Goal: Transaction & Acquisition: Purchase product/service

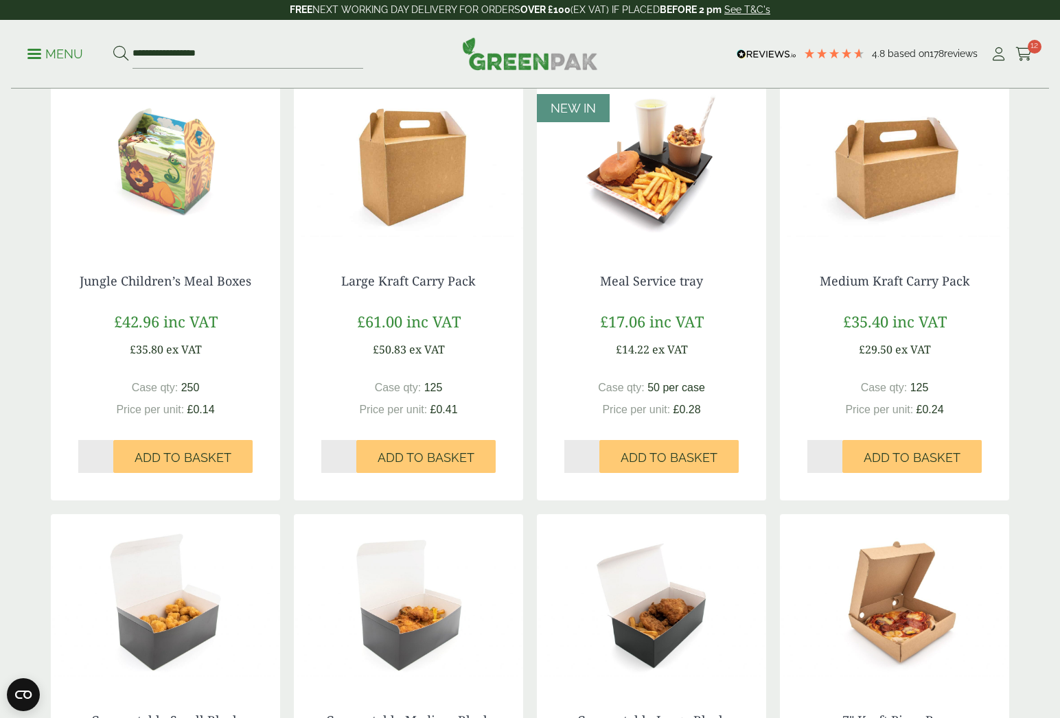
scroll to position [-1, 0]
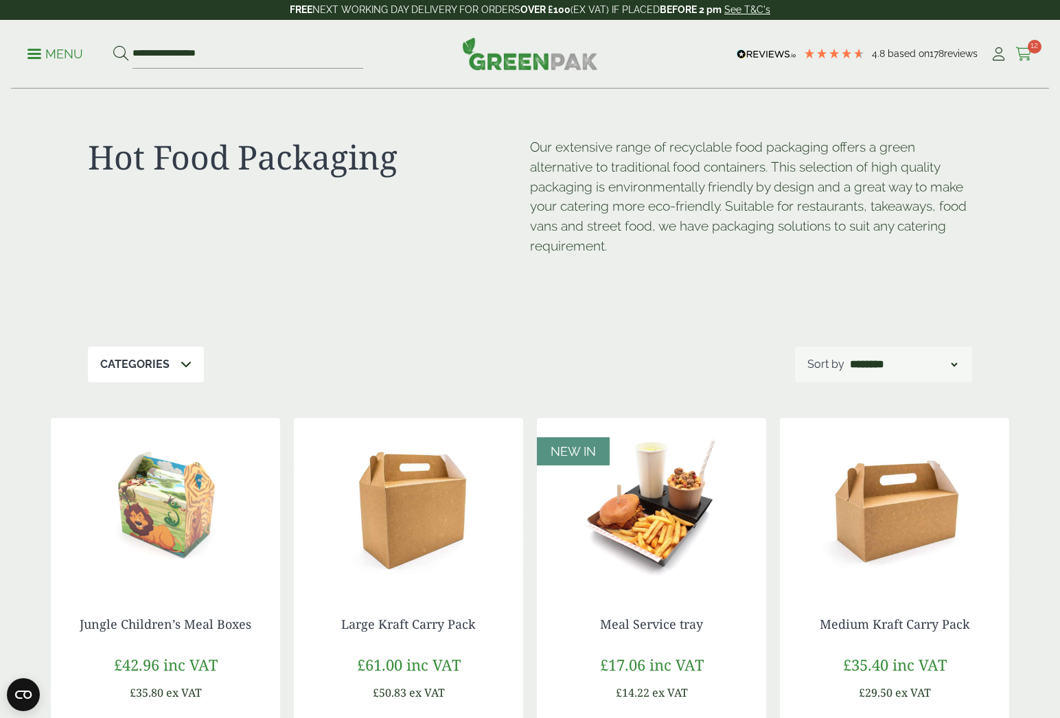
click at [1022, 55] on icon at bounding box center [1023, 54] width 17 height 14
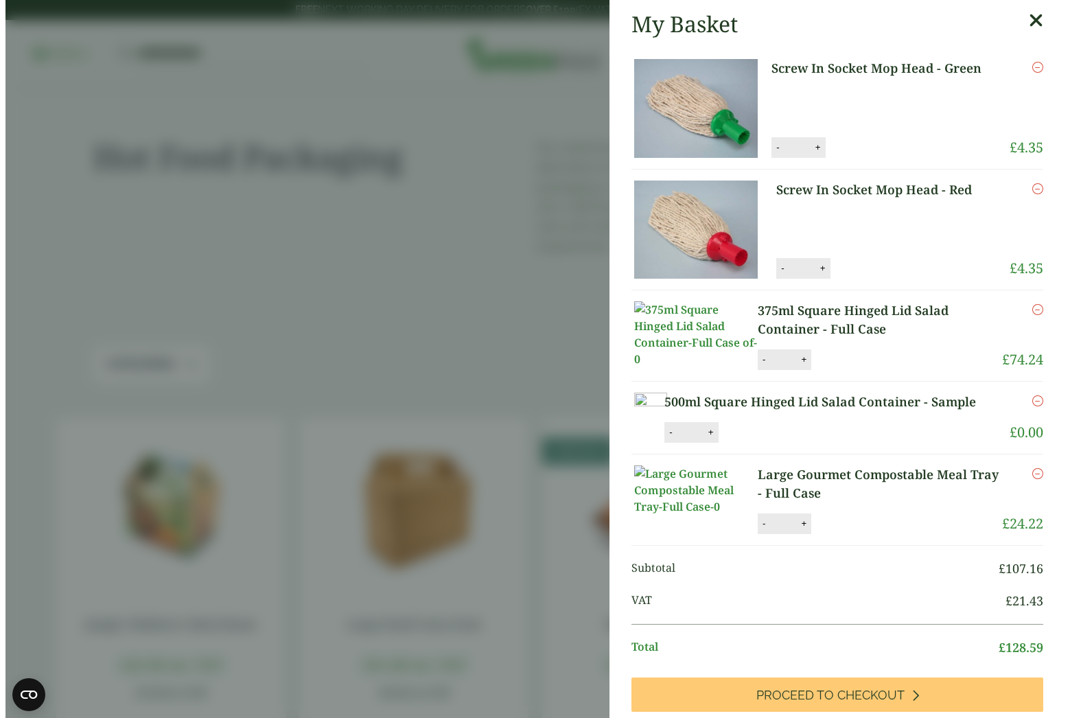
scroll to position [0, 0]
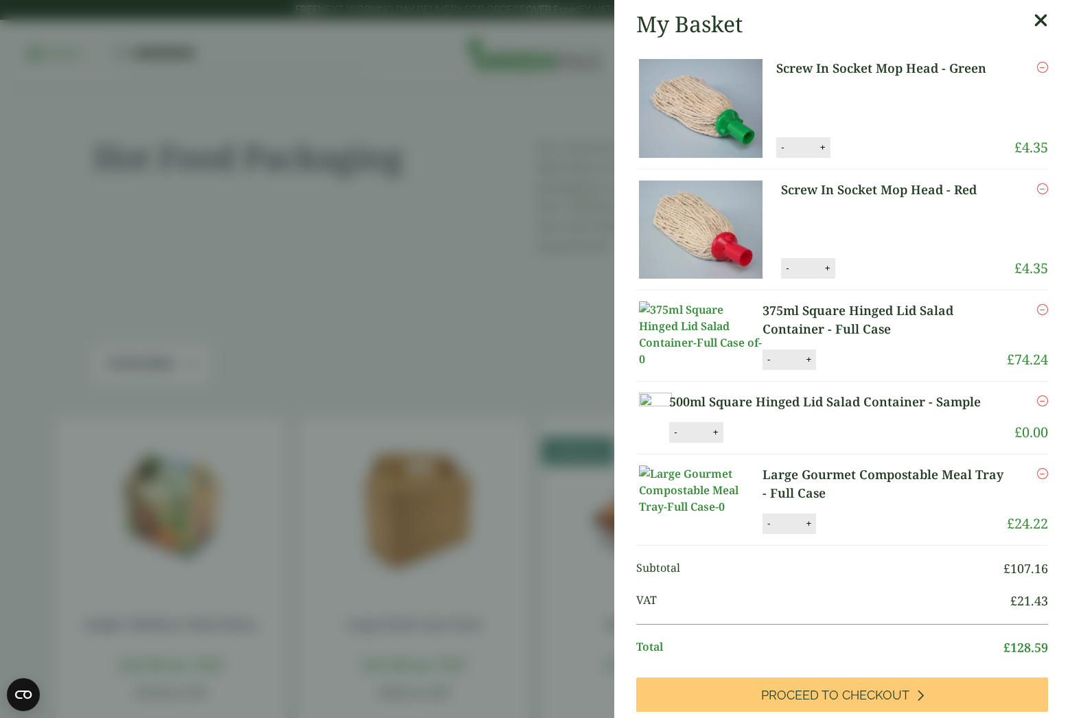
click at [1037, 479] on icon "Remove this item" at bounding box center [1042, 473] width 11 height 11
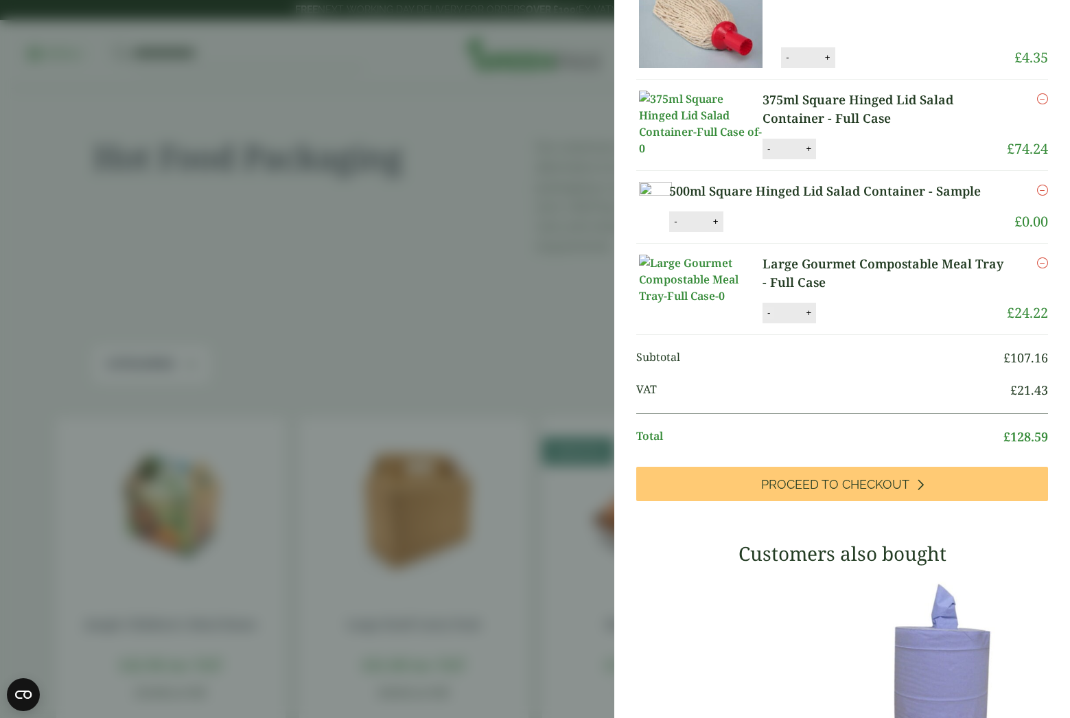
click at [770, 318] on button "-" at bounding box center [768, 313] width 11 height 12
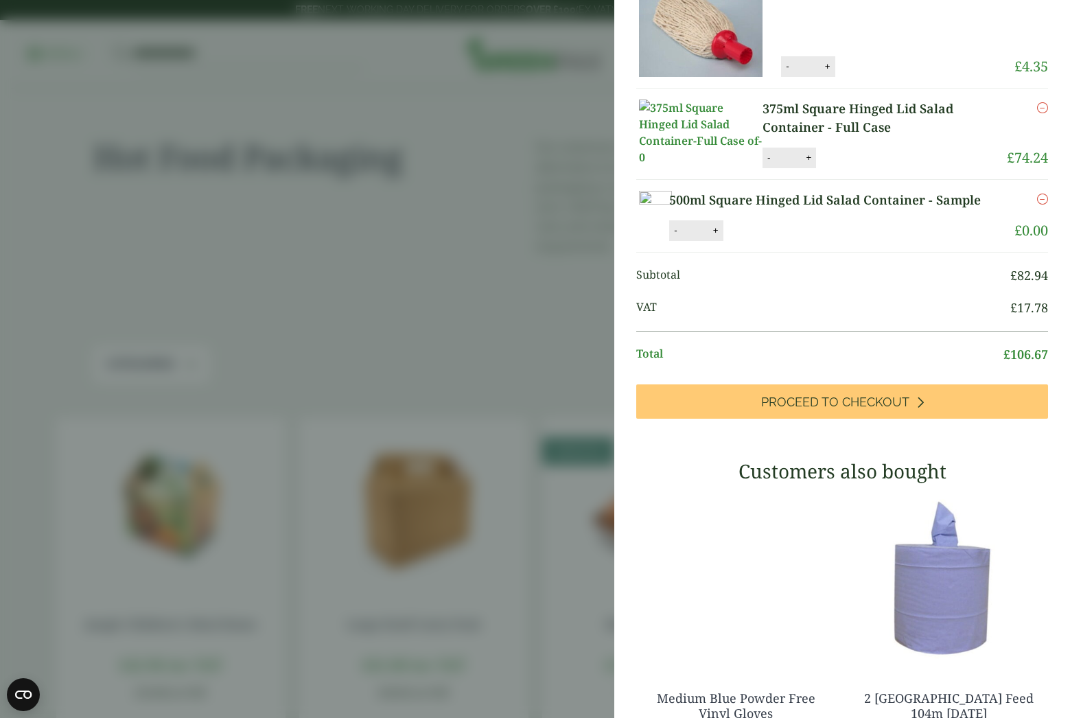
click at [869, 374] on div "My Basket Screw In Socket Mop Head - Green Screw In Socket Mop Head - Green qua…" at bounding box center [842, 371] width 456 height 1146
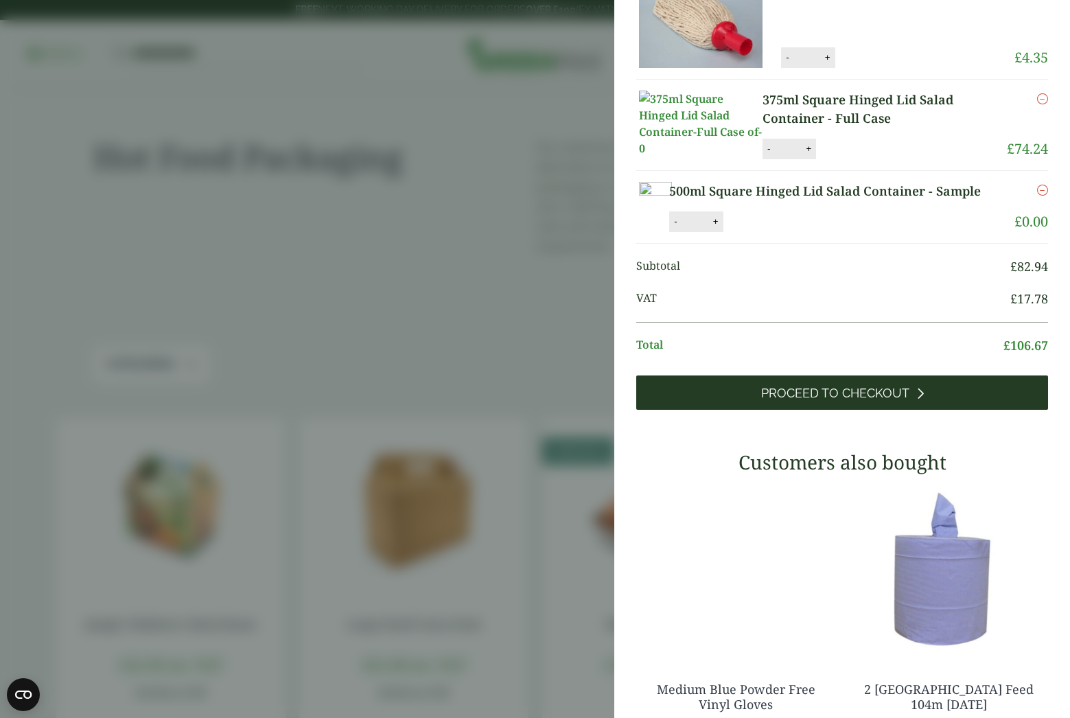
click at [848, 410] on link "Proceed to Checkout" at bounding box center [842, 392] width 412 height 34
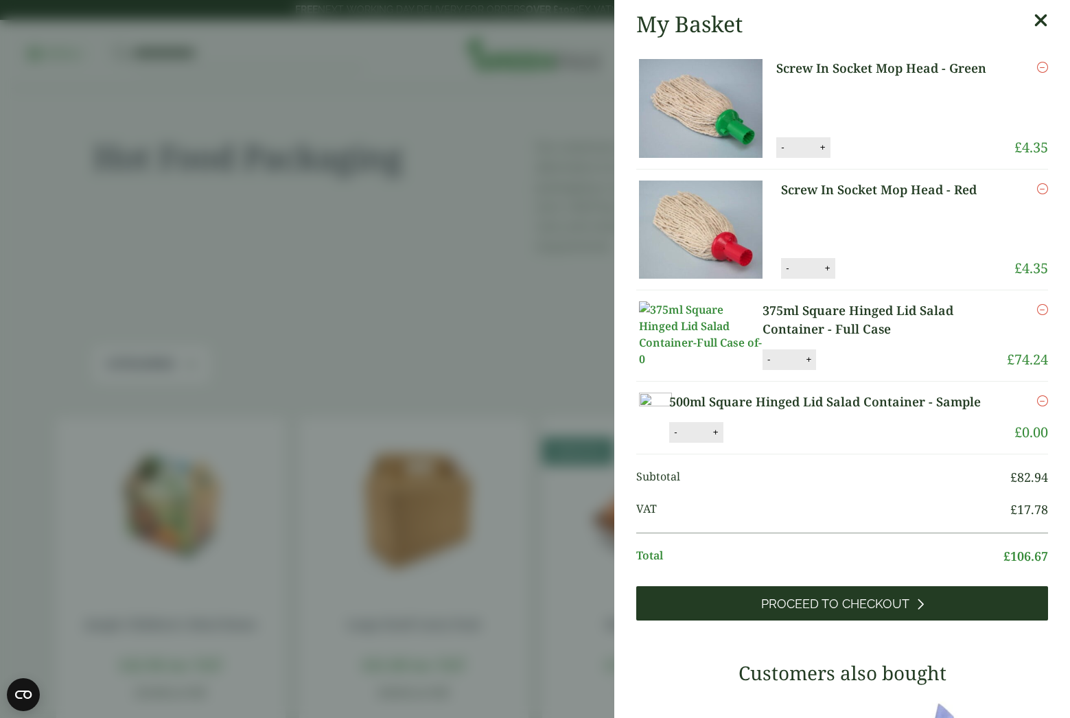
click at [848, 612] on span "Proceed to Checkout" at bounding box center [835, 603] width 148 height 15
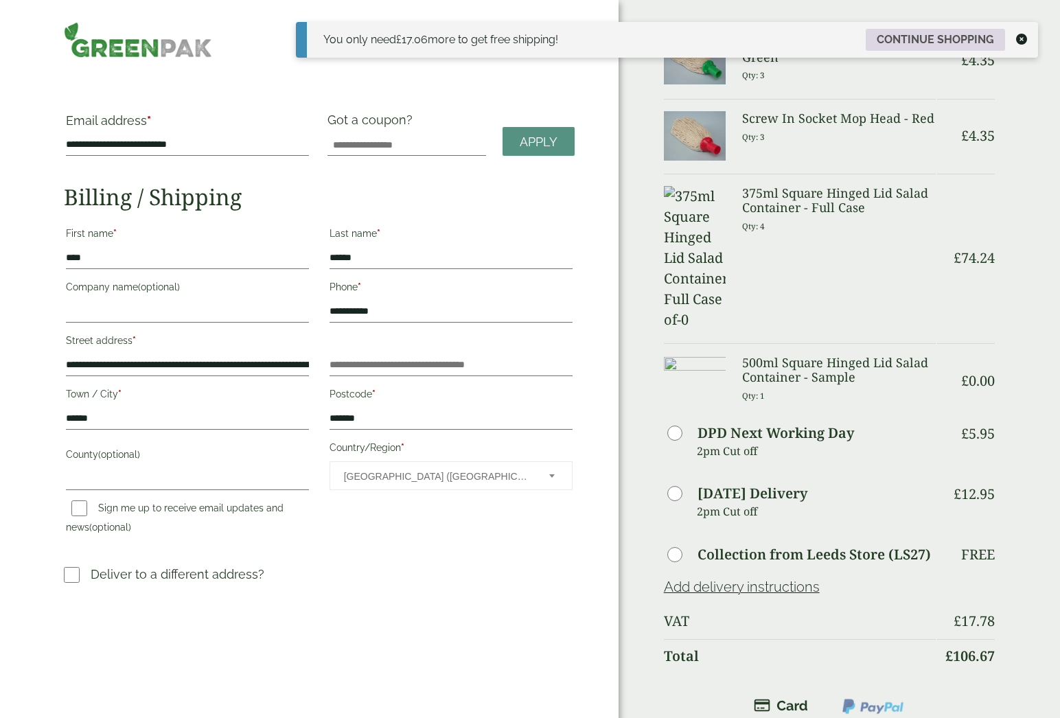
click at [936, 36] on link "Continue shopping" at bounding box center [935, 40] width 139 height 22
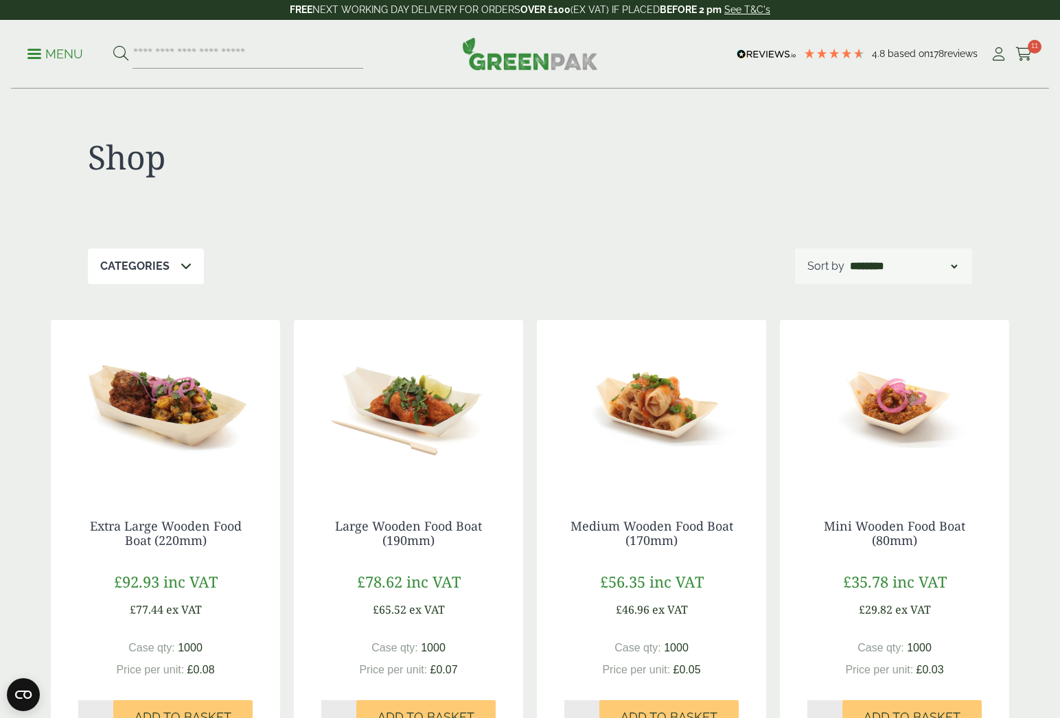
click at [33, 53] on span at bounding box center [34, 54] width 14 height 2
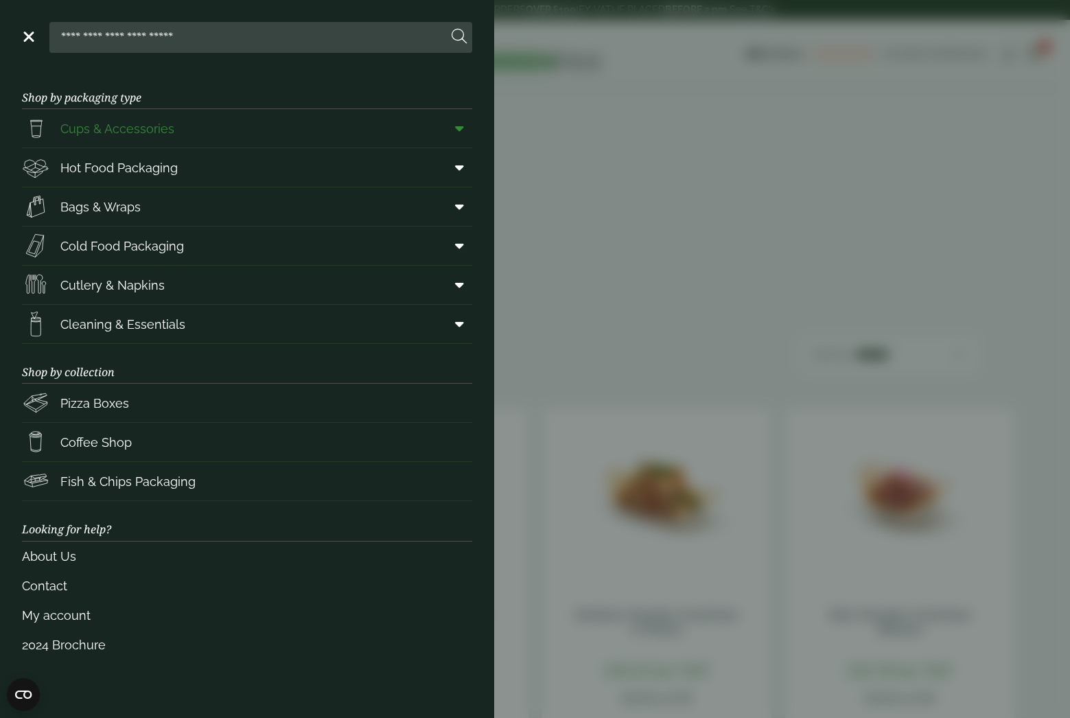
click at [176, 129] on link "Cups & Accessories" at bounding box center [247, 128] width 450 height 38
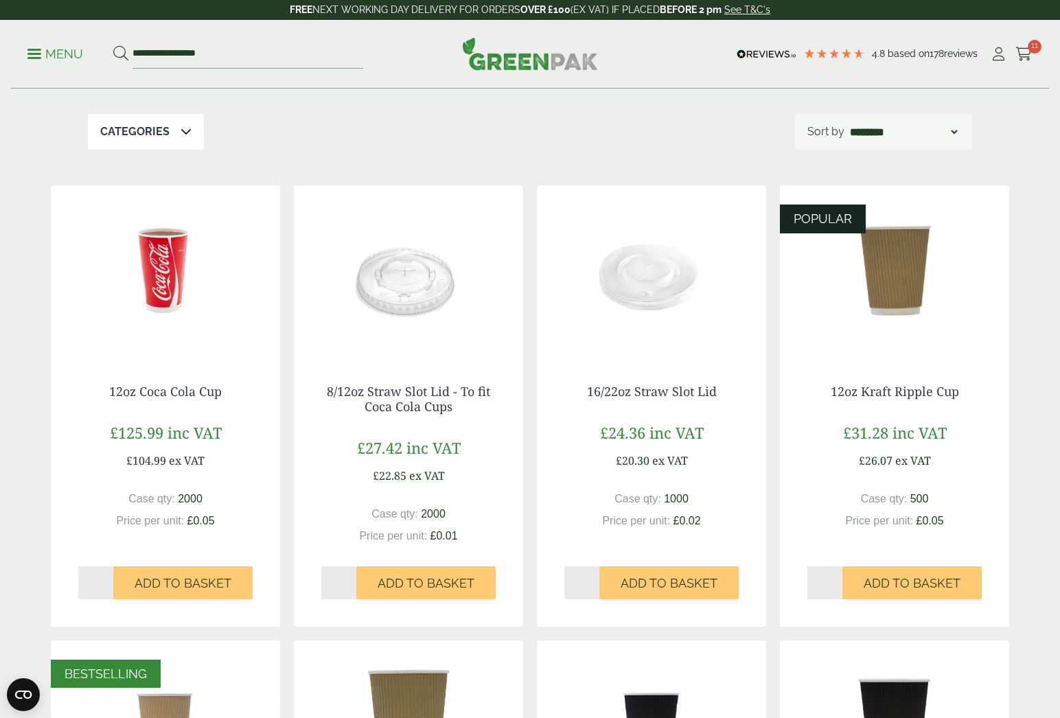
scroll to position [135, 0]
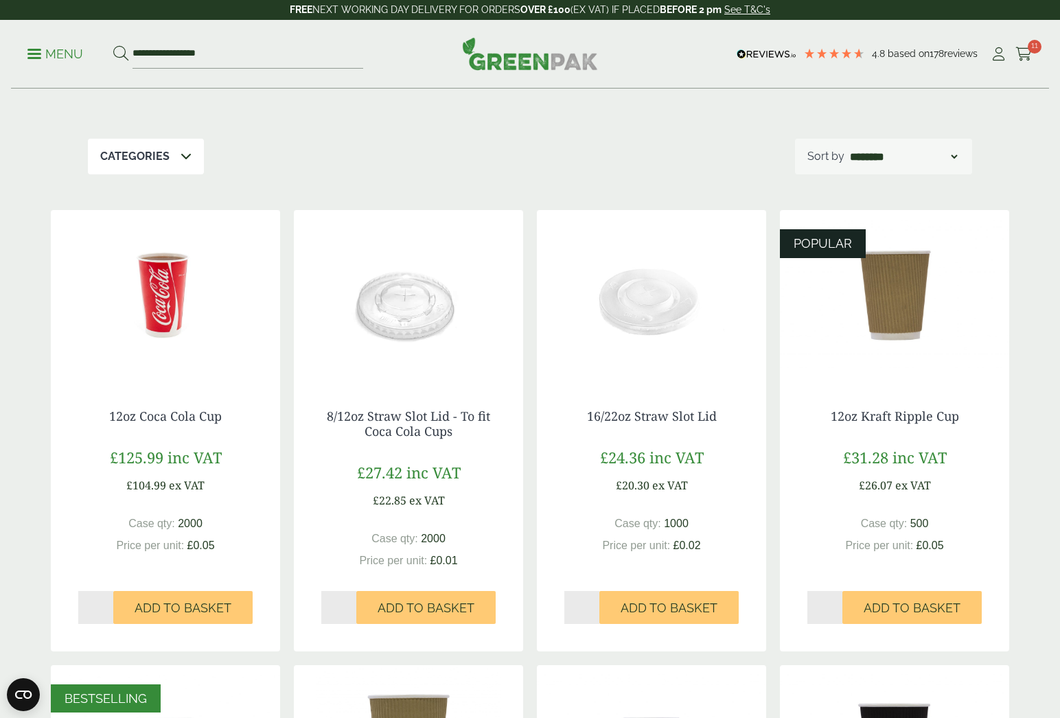
click at [401, 335] on img at bounding box center [408, 296] width 229 height 172
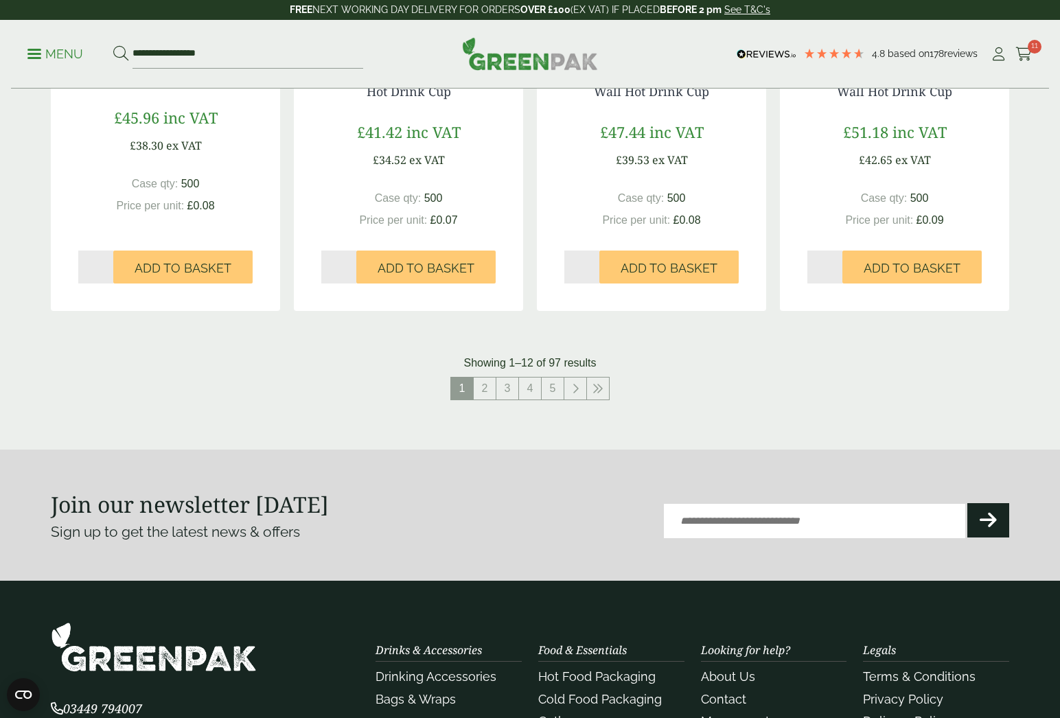
scroll to position [1369, 0]
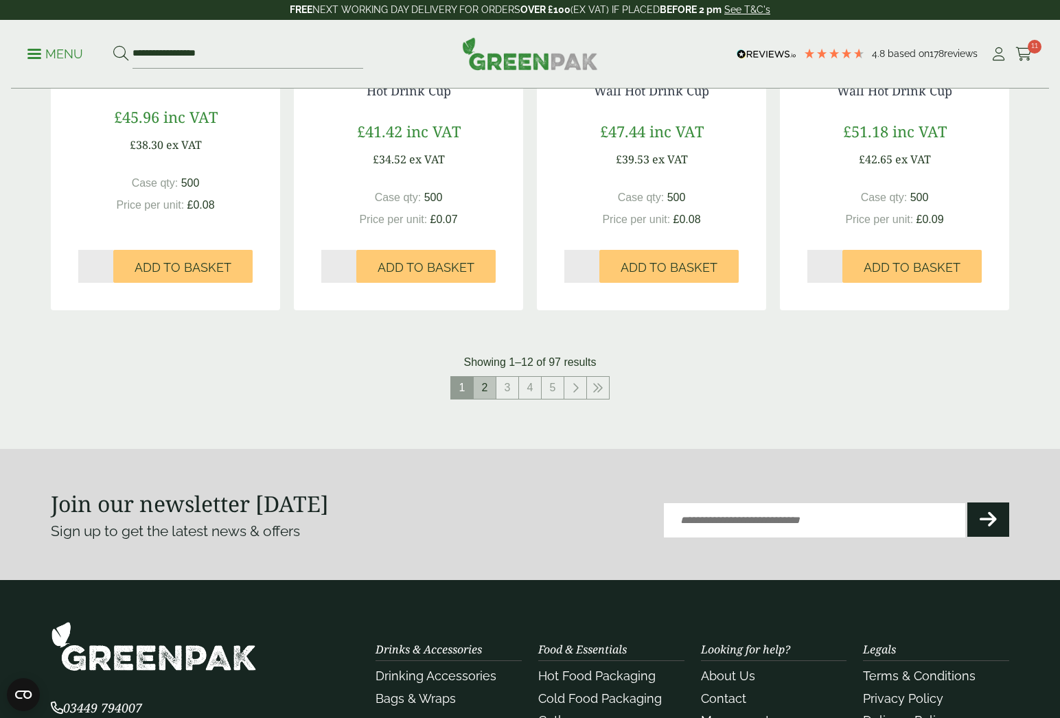
click at [492, 383] on link "2" at bounding box center [485, 388] width 22 height 22
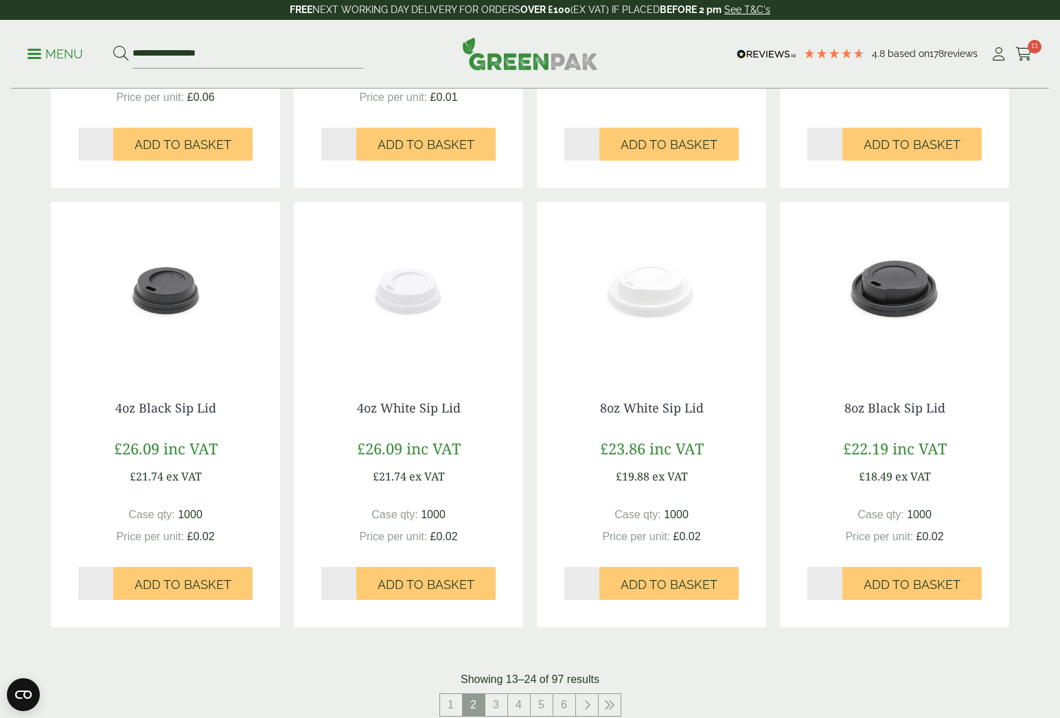
scroll to position [1054, 0]
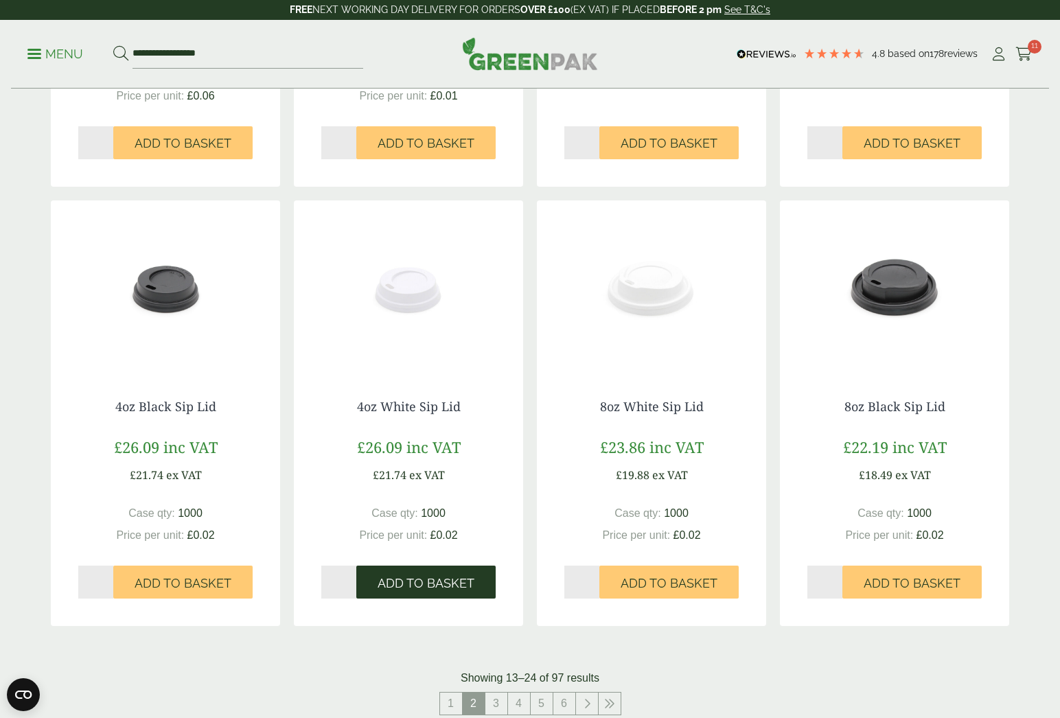
click at [412, 576] on span "Add to Basket" at bounding box center [426, 583] width 97 height 15
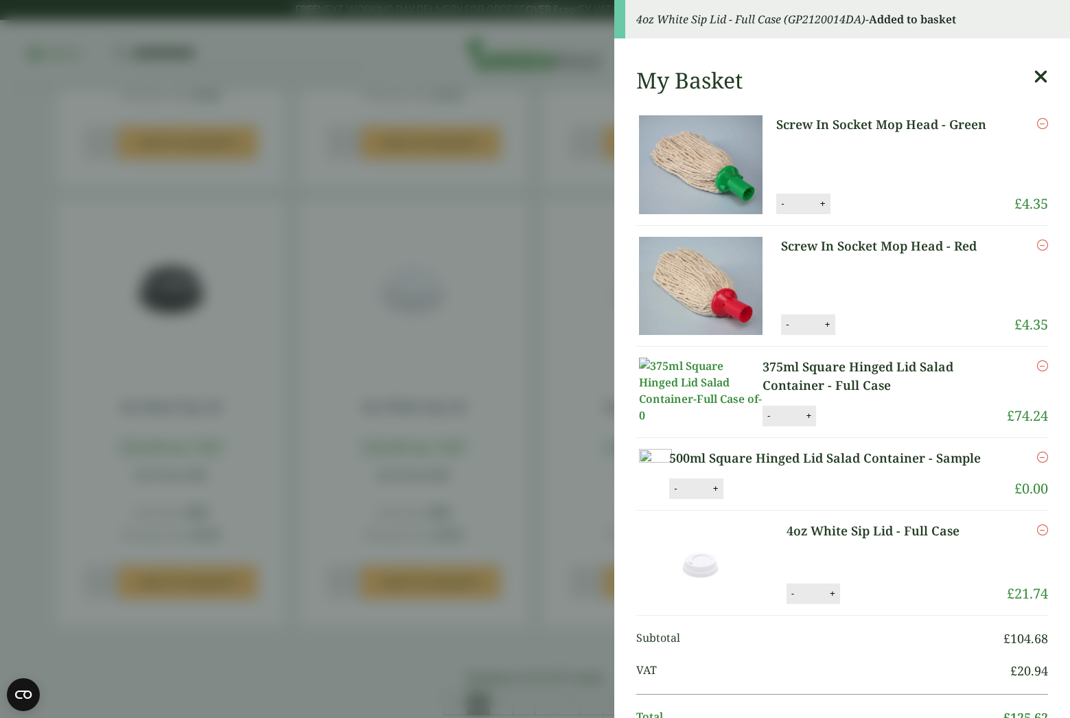
click at [479, 332] on aside "4oz White Sip Lid - Full Case (GP2120014DA) - Added to basket My Basket Screw I…" at bounding box center [535, 359] width 1070 height 718
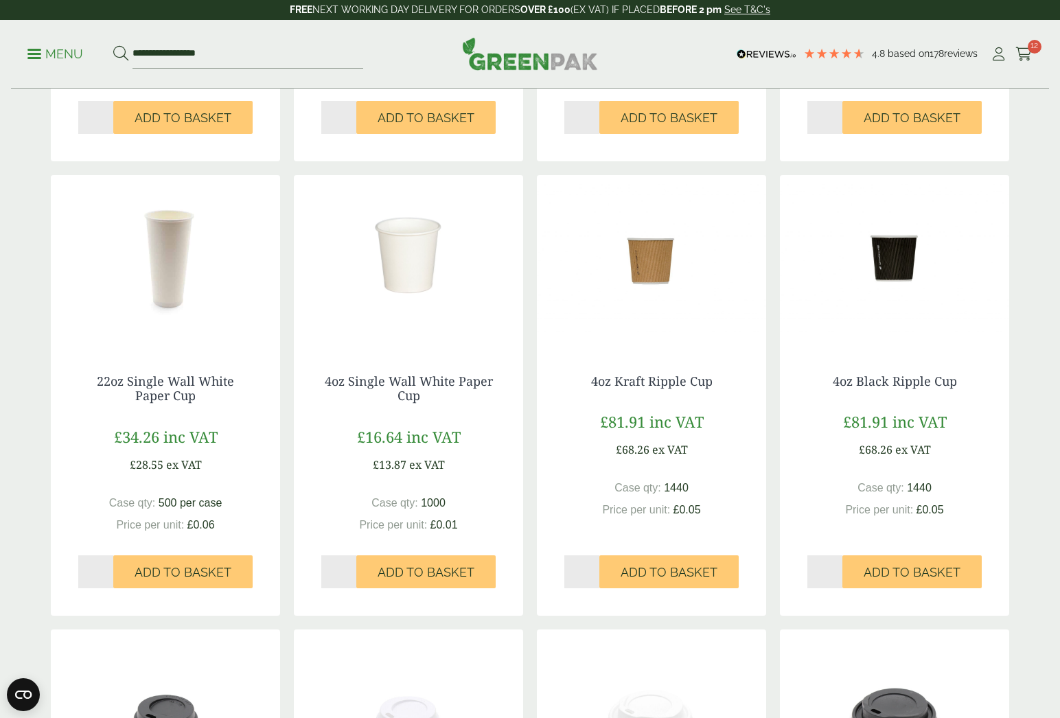
scroll to position [625, 0]
click at [658, 569] on span "Add to Basket" at bounding box center [669, 571] width 97 height 15
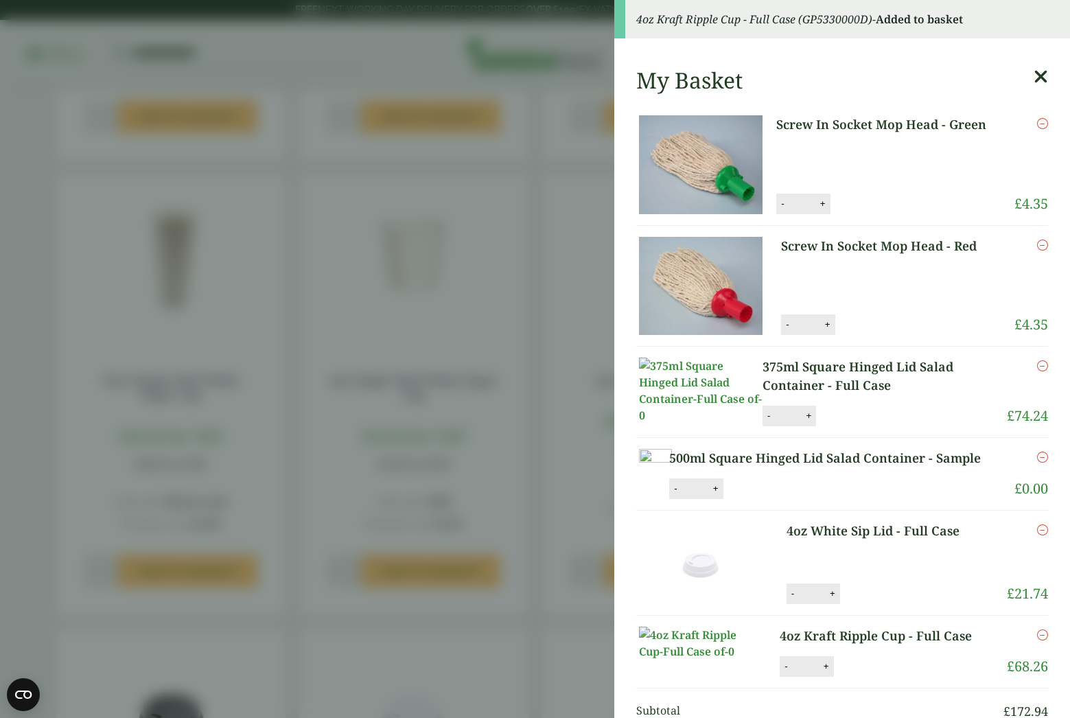
click at [555, 373] on aside "4oz Kraft Ripple Cup - Full Case (GP5330000D) - Added to basket My Basket Screw…" at bounding box center [535, 359] width 1070 height 718
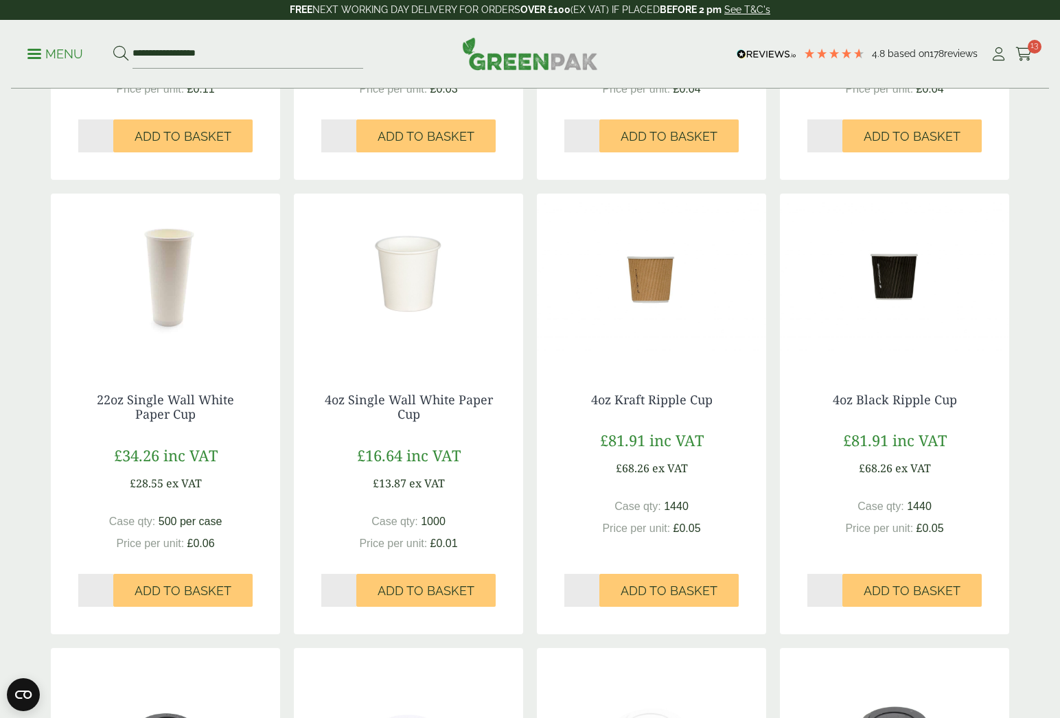
scroll to position [605, 0]
click at [649, 257] on img at bounding box center [651, 280] width 229 height 172
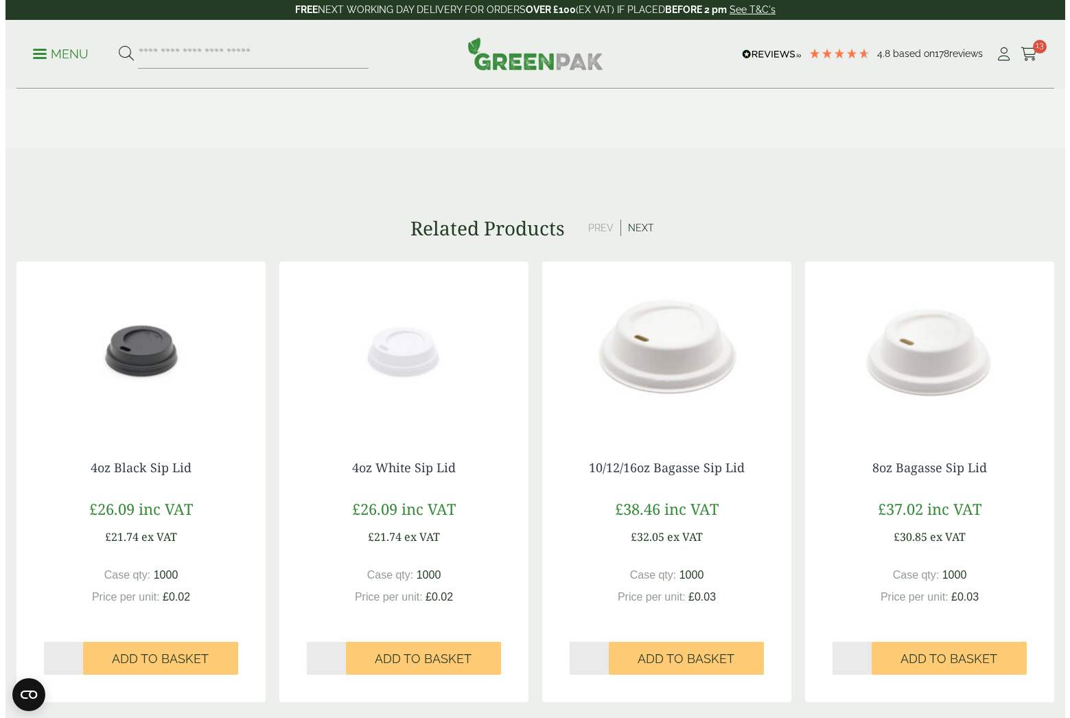
scroll to position [835, 0]
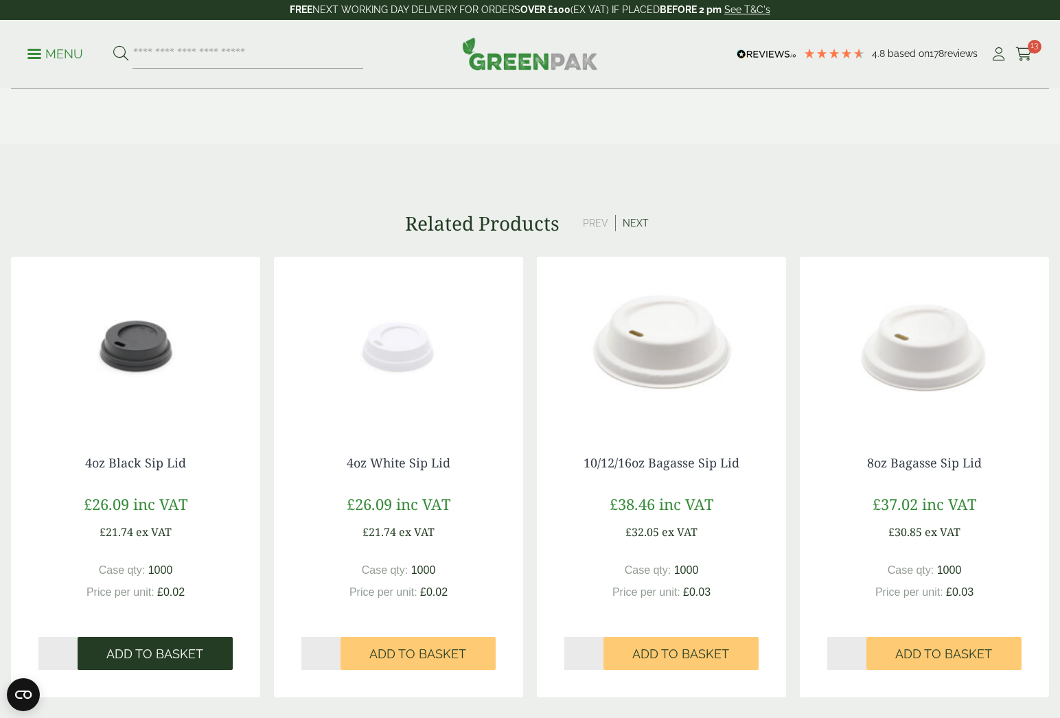
click at [150, 662] on button "Add to Basket" at bounding box center [155, 653] width 155 height 33
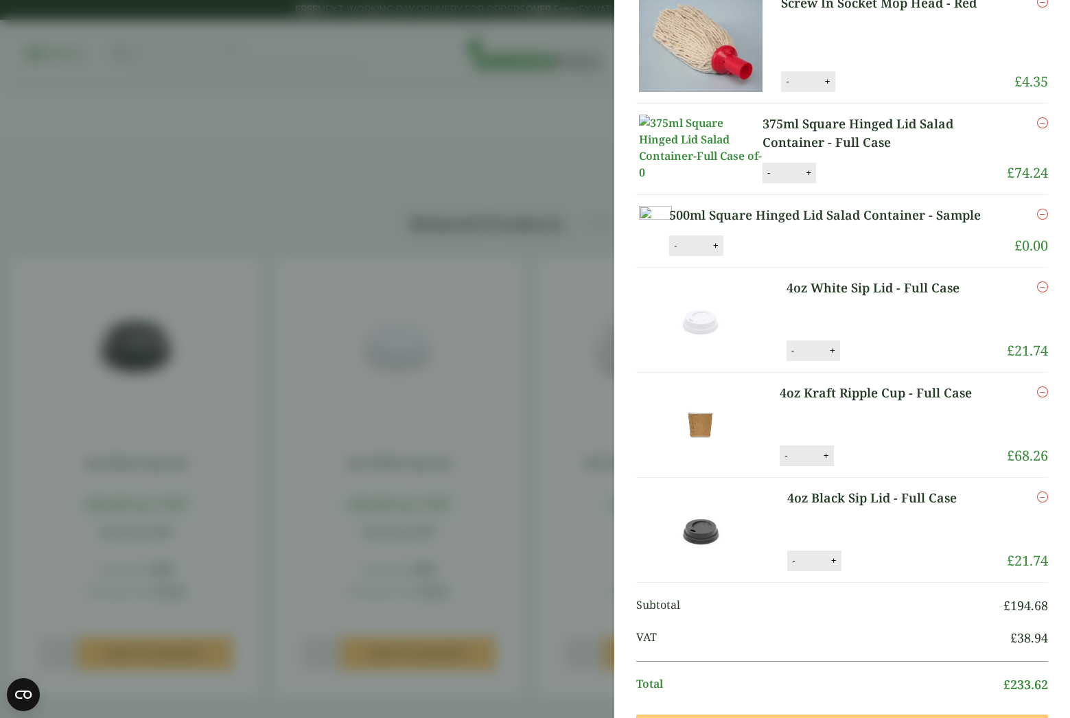
scroll to position [244, 0]
click at [1037, 291] on icon "Remove this item" at bounding box center [1042, 285] width 11 height 11
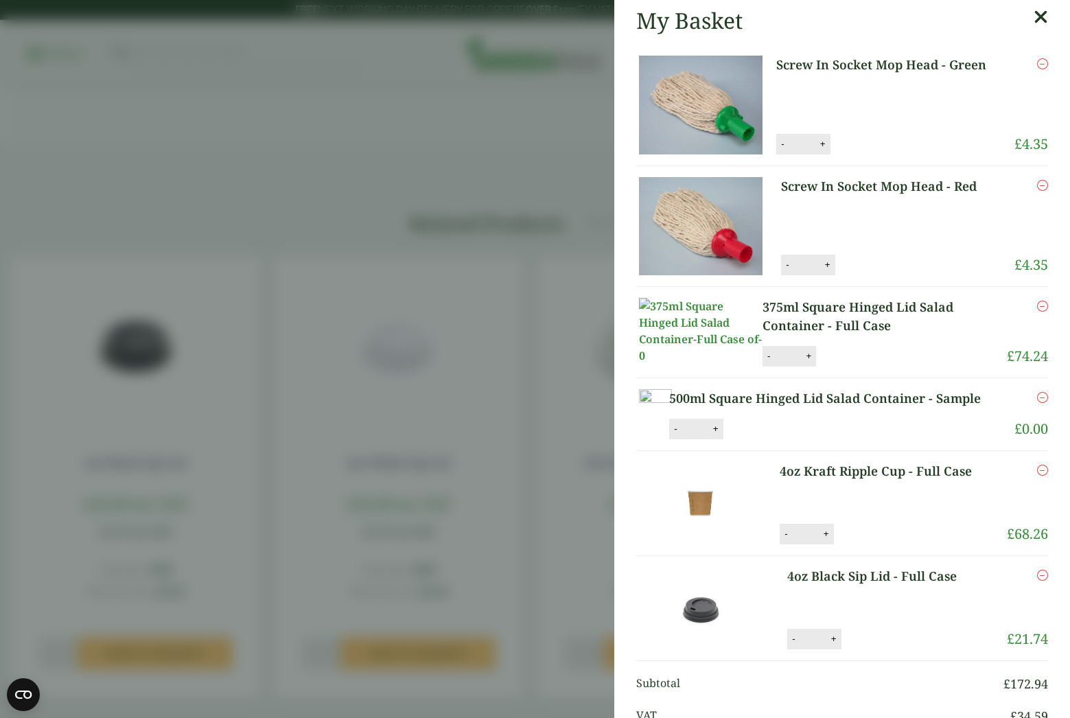
scroll to position [58, 0]
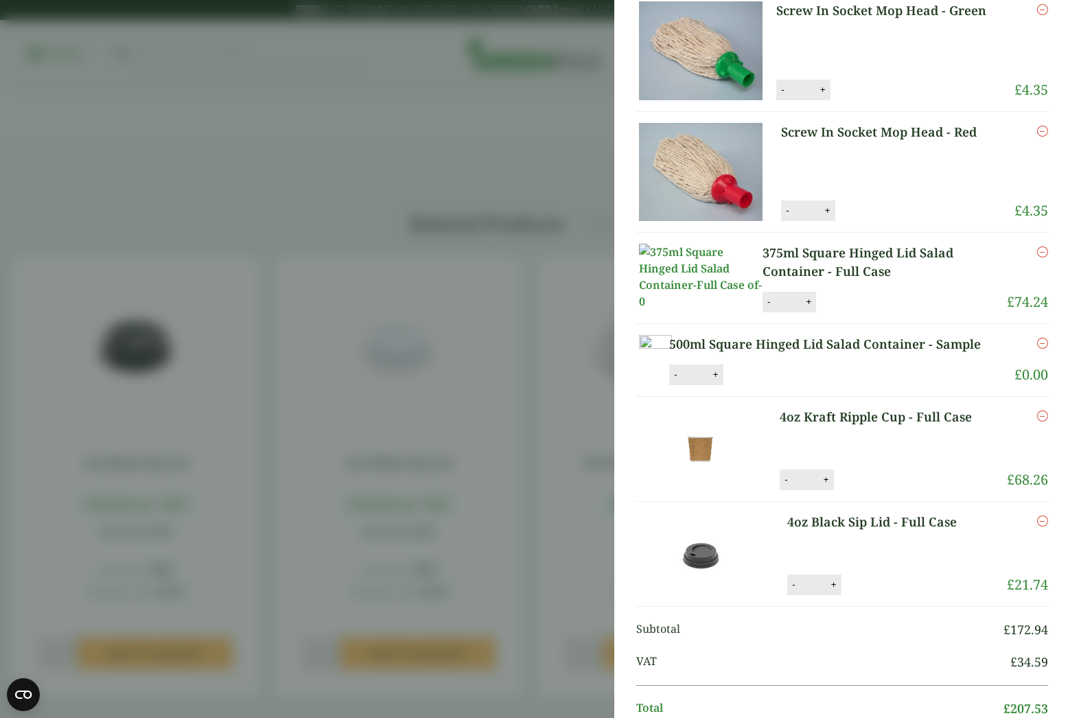
click at [782, 212] on button "-" at bounding box center [787, 211] width 11 height 12
type input "*"
click at [846, 222] on li "Screw In Socket Mop Head - Red Screw In Socket Mop Head - Red quantity - * + Up…" at bounding box center [842, 172] width 412 height 121
click at [852, 213] on button "Update" at bounding box center [872, 210] width 69 height 21
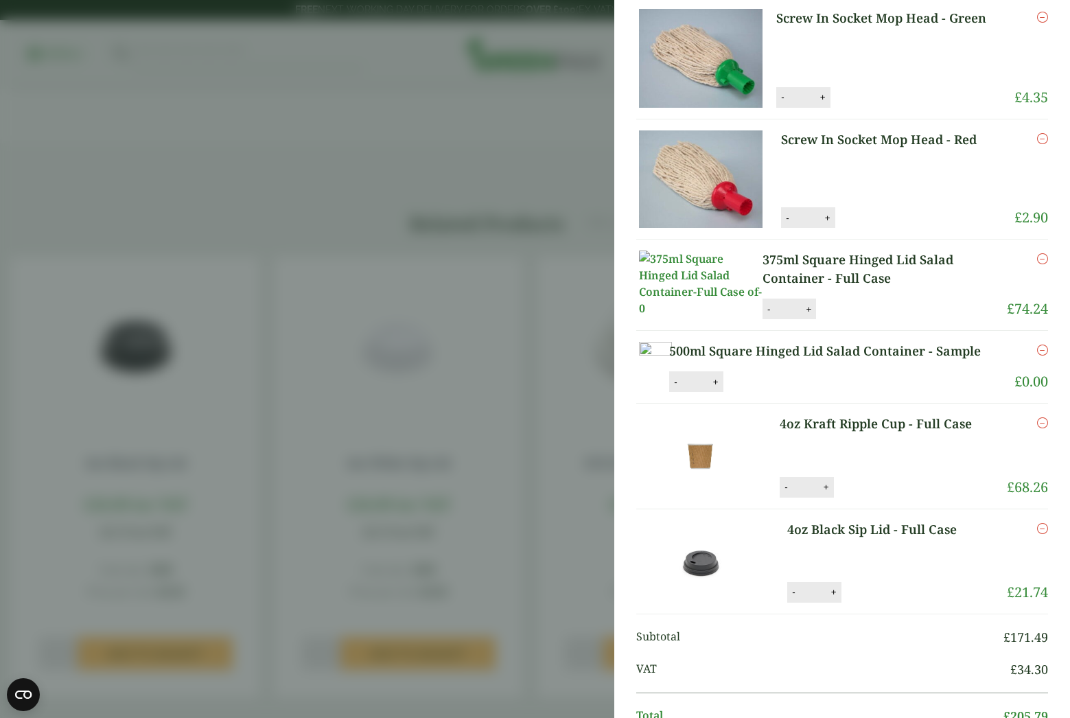
scroll to position [0, 0]
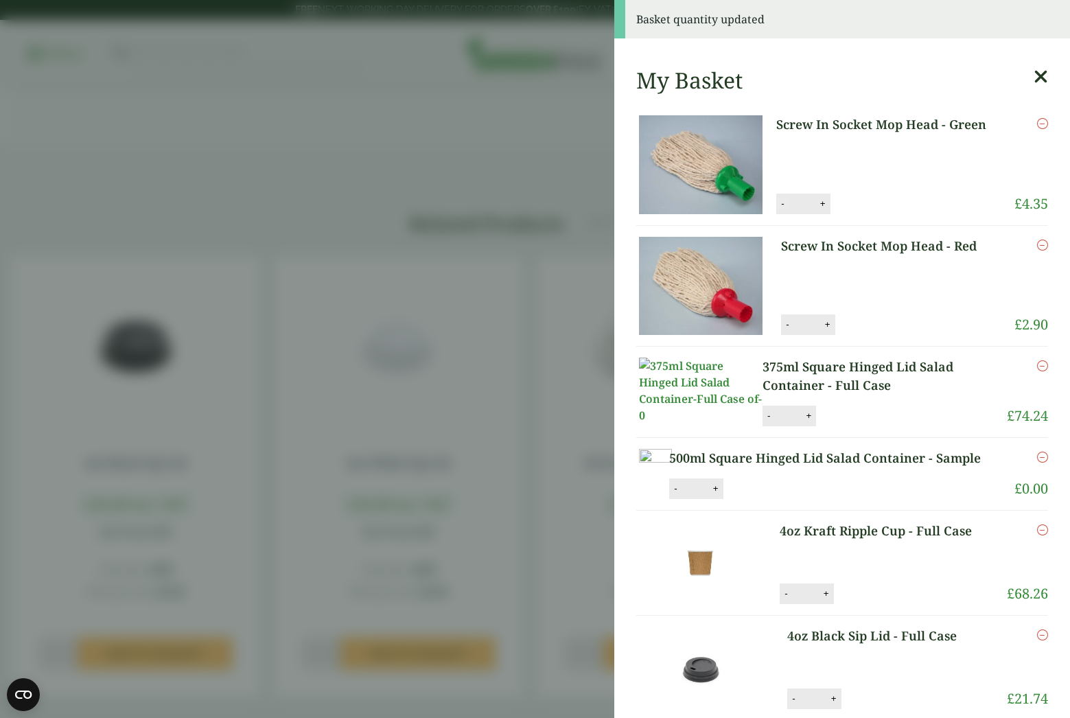
click at [777, 205] on button "-" at bounding box center [782, 204] width 11 height 12
type input "*"
click at [858, 213] on button "Update" at bounding box center [867, 204] width 69 height 21
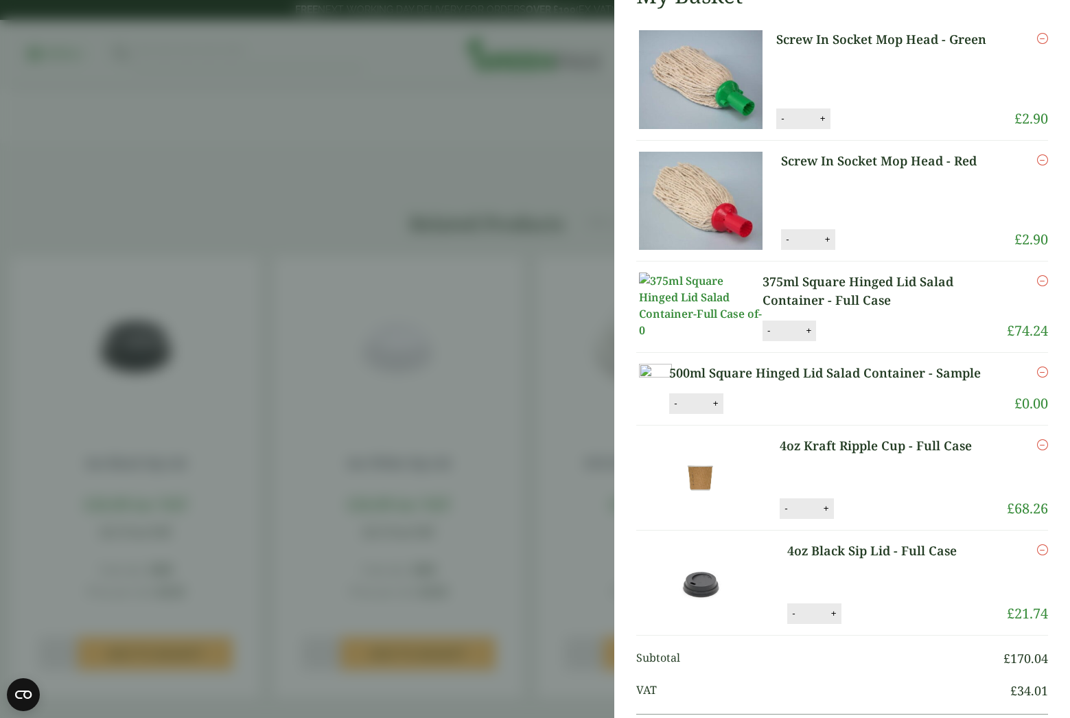
scroll to position [142, 0]
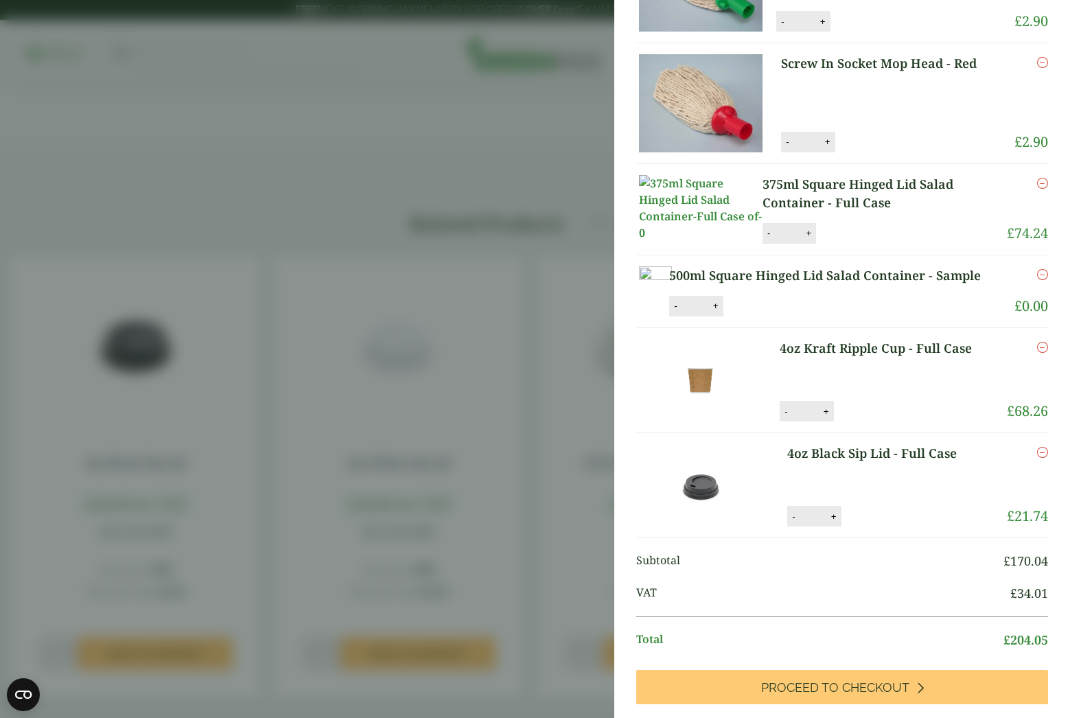
click at [771, 285] on link "500ml Square Hinged Lid Salad Container - Sample" at bounding box center [833, 275] width 328 height 19
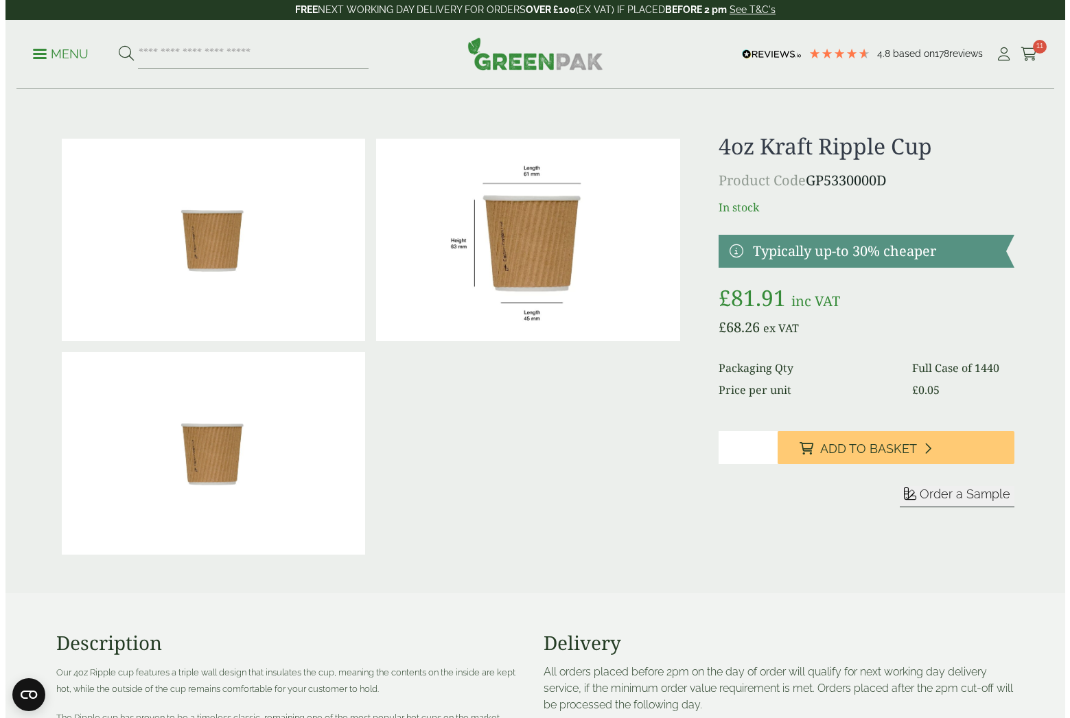
scroll to position [835, 0]
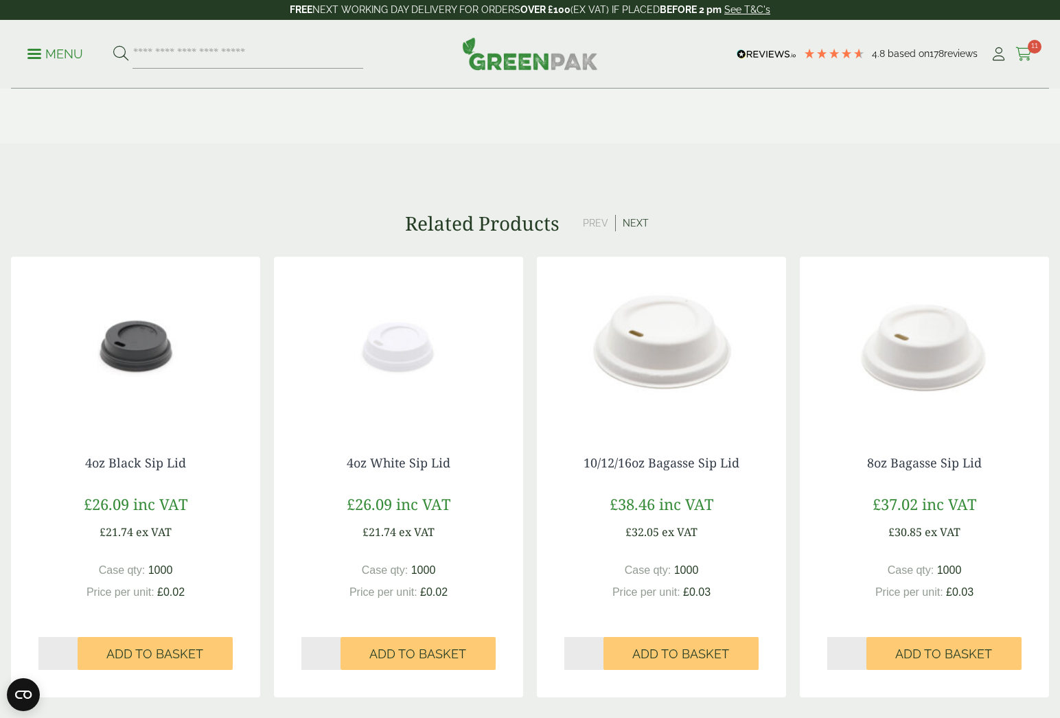
click at [1028, 50] on span "11" at bounding box center [1035, 47] width 14 height 14
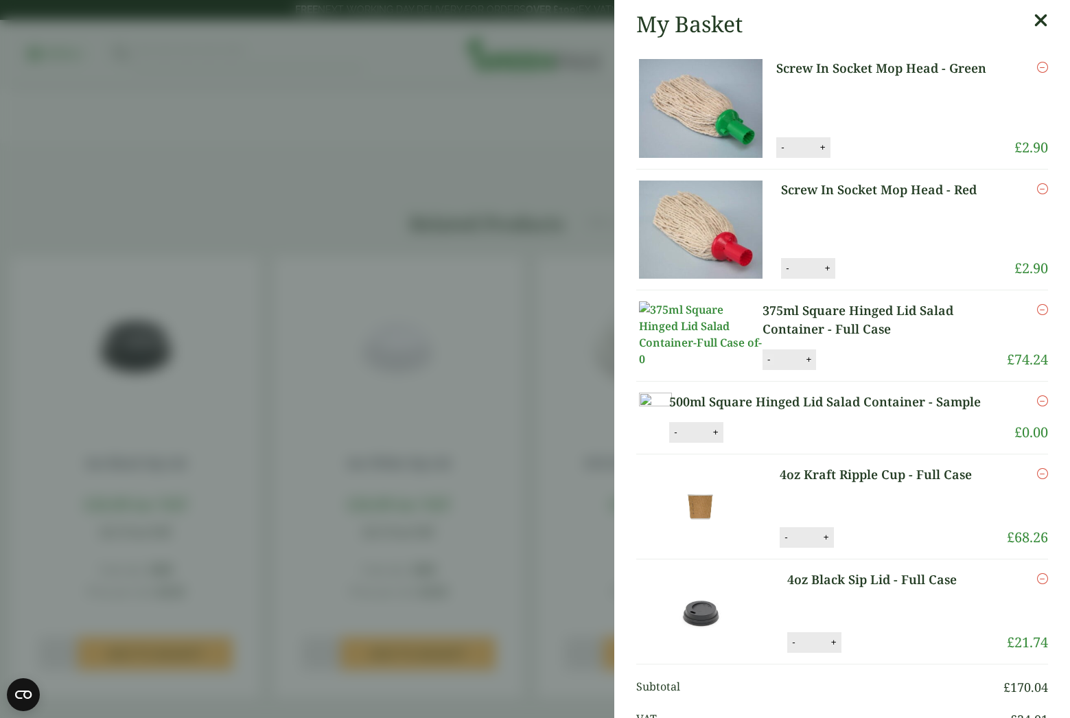
click at [770, 365] on button "-" at bounding box center [768, 360] width 11 height 12
type input "*"
click at [836, 370] on button "Update" at bounding box center [853, 359] width 69 height 21
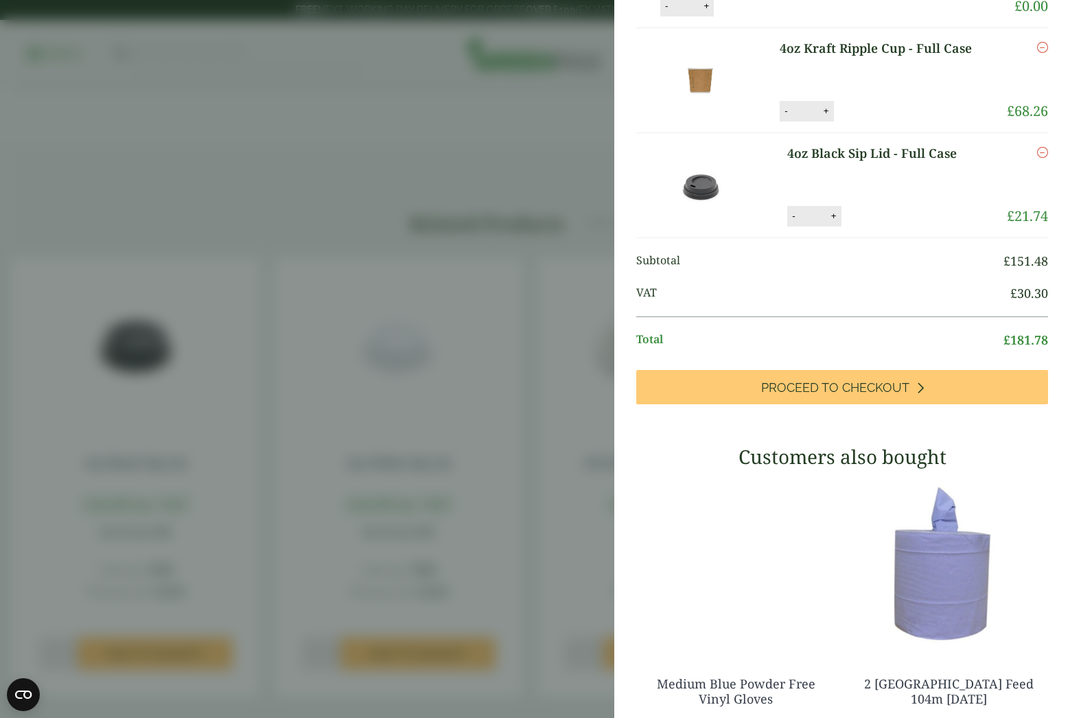
scroll to position [409, 0]
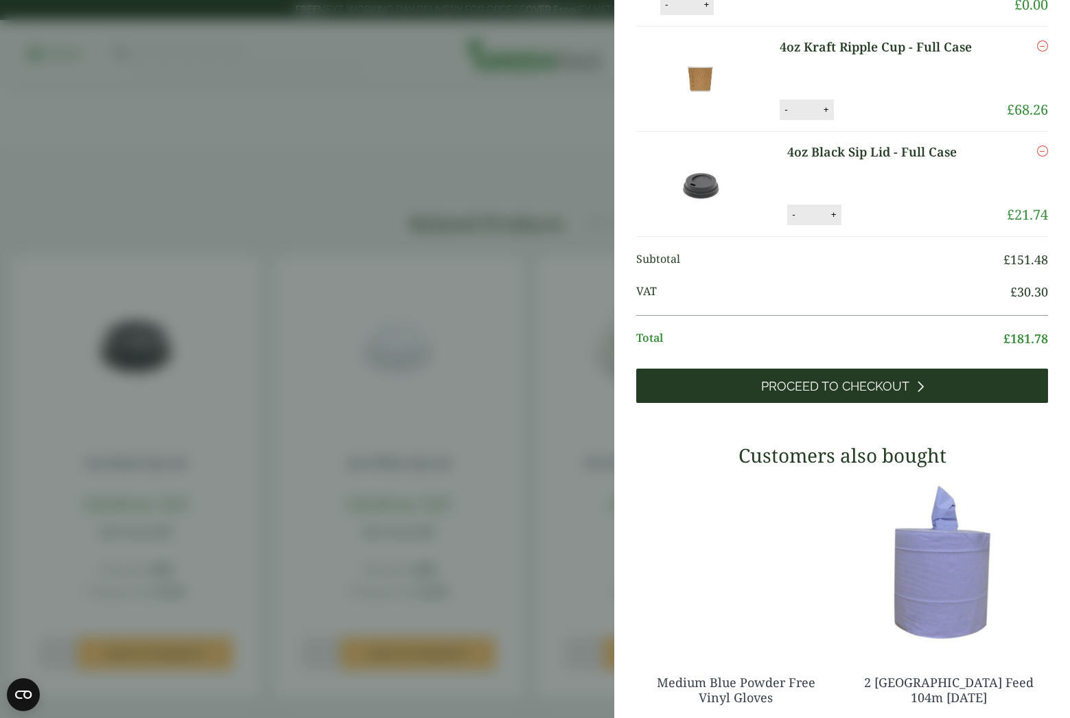
click at [837, 394] on span "Proceed to Checkout" at bounding box center [835, 386] width 148 height 15
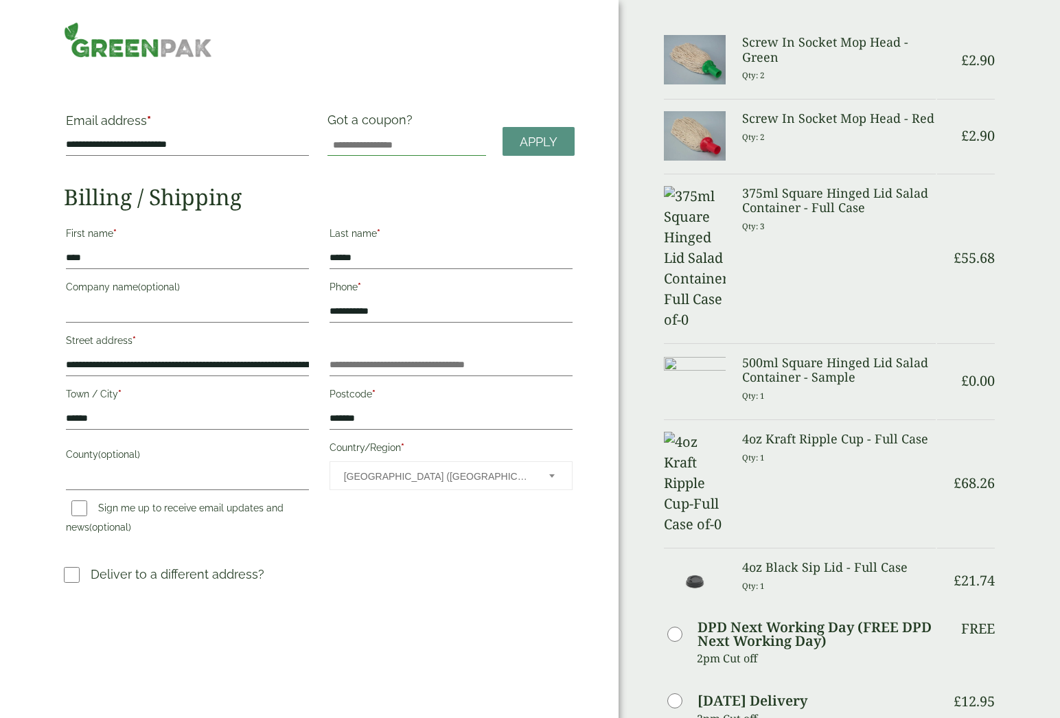
click at [395, 146] on input "Got a coupon?" at bounding box center [406, 145] width 159 height 22
type input "*******"
click at [520, 145] on span "Apply" at bounding box center [539, 142] width 38 height 15
click at [531, 146] on span "Apply" at bounding box center [539, 142] width 38 height 15
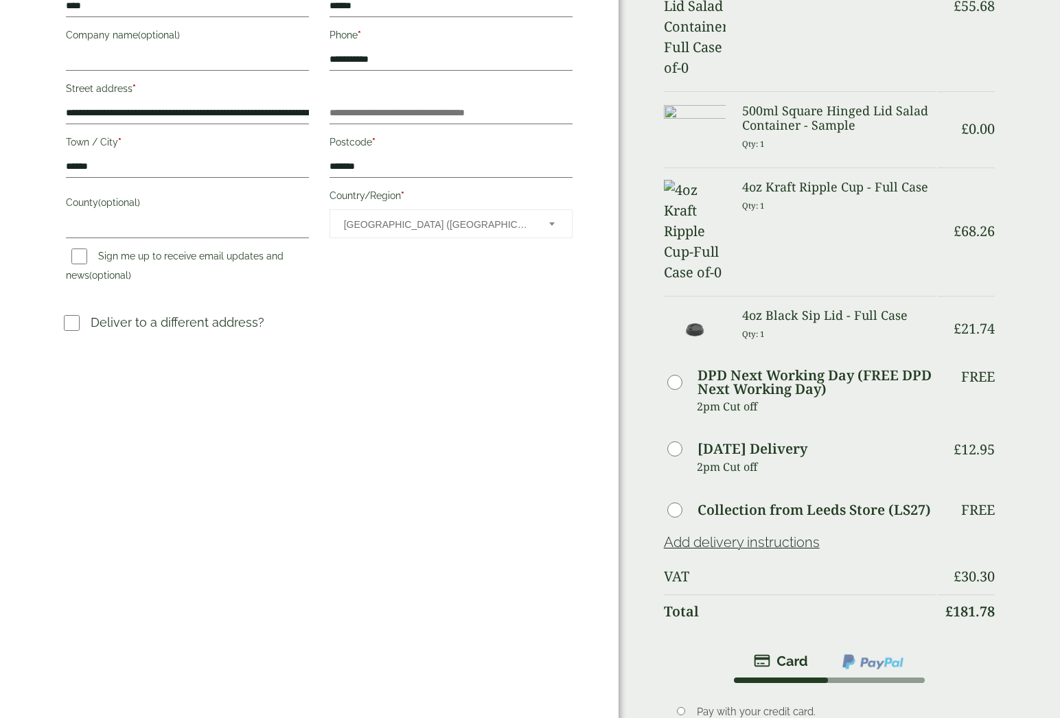
scroll to position [254, 0]
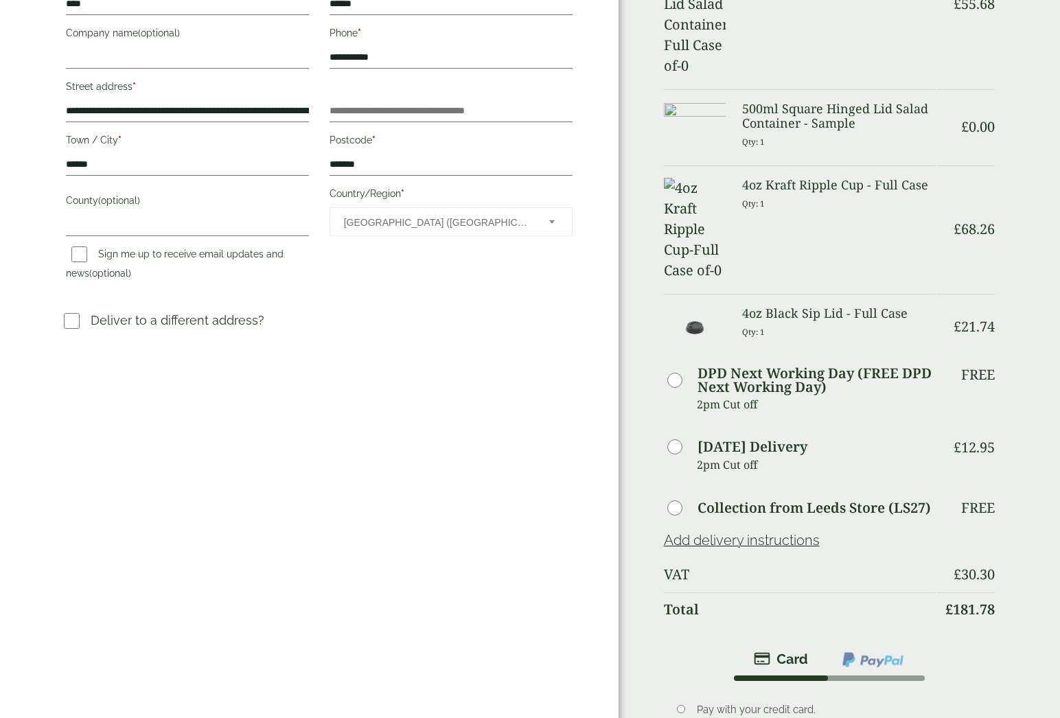
drag, startPoint x: 685, startPoint y: 257, endPoint x: 461, endPoint y: 318, distance: 232.1
click at [461, 318] on div "**********" at bounding box center [530, 383] width 1060 height 1275
click at [485, 315] on h3 "Deliver to a different address?" at bounding box center [319, 326] width 511 height 30
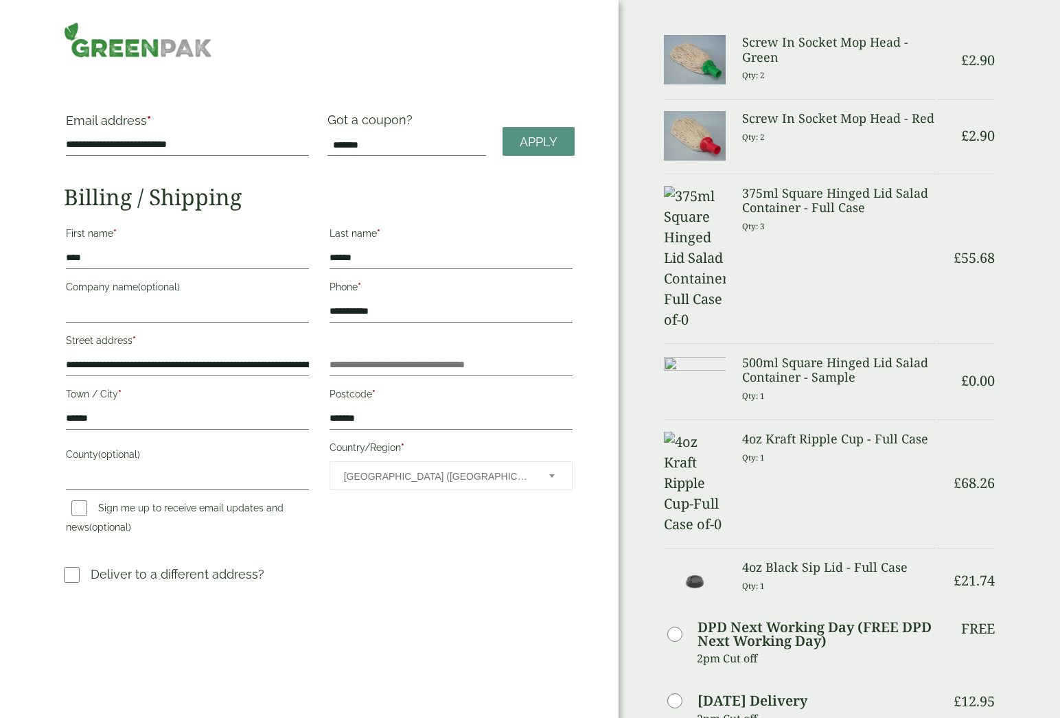
scroll to position [0, 0]
click at [842, 432] on h3 "4oz Kraft Ripple Cup - Full Case" at bounding box center [839, 439] width 194 height 15
click at [896, 432] on h3 "4oz Kraft Ripple Cup - Full Case" at bounding box center [839, 439] width 194 height 15
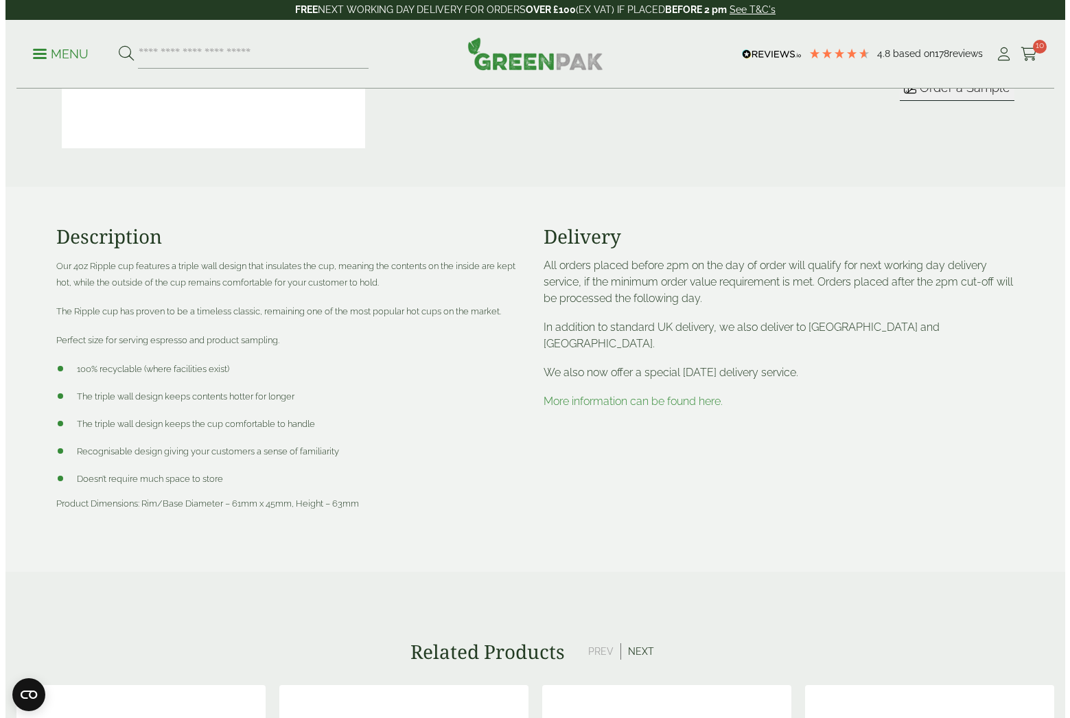
scroll to position [276, 0]
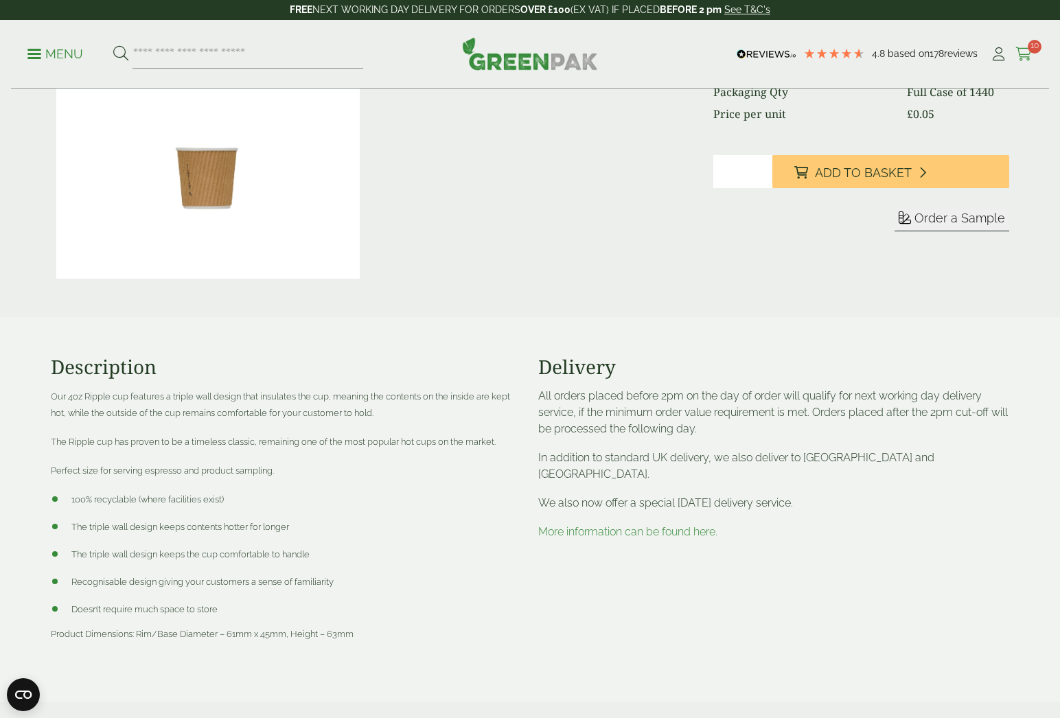
click at [1030, 54] on icon at bounding box center [1023, 54] width 17 height 14
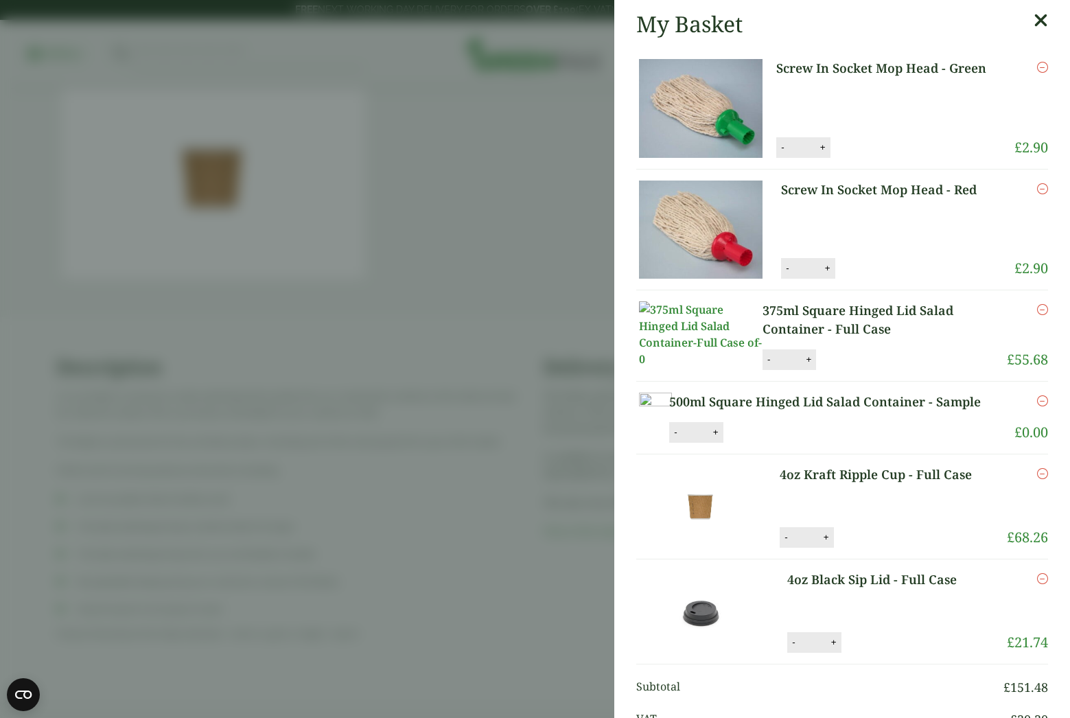
click at [806, 484] on link "4oz Kraft Ripple Cup - Full Case" at bounding box center [884, 474] width 209 height 19
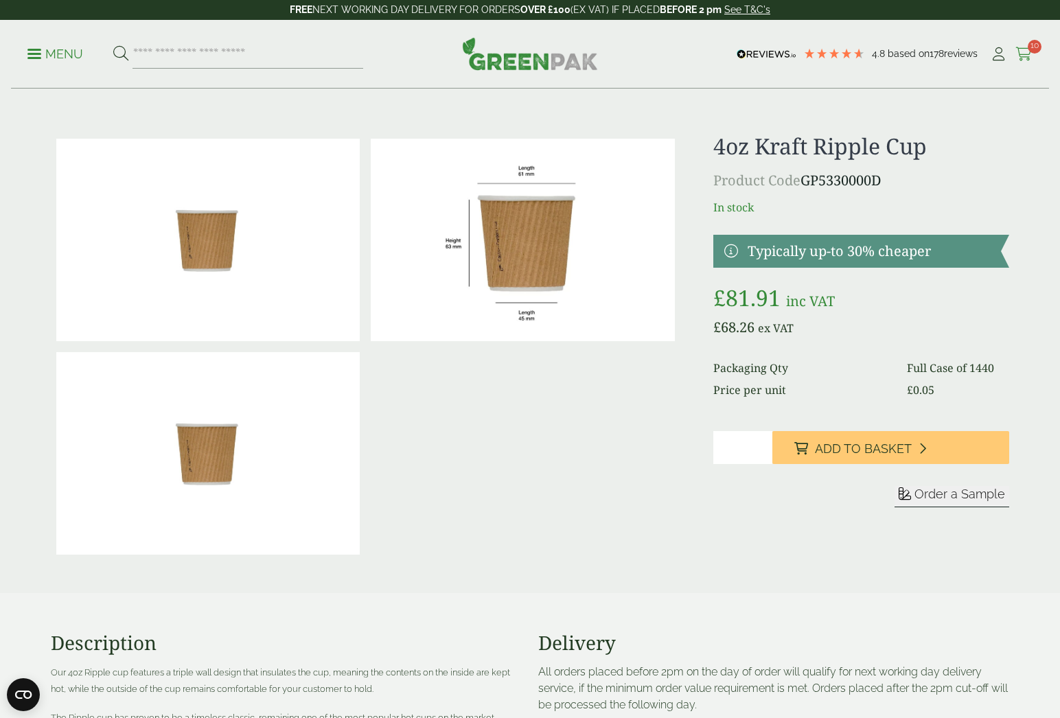
click at [1026, 50] on icon at bounding box center [1023, 54] width 17 height 14
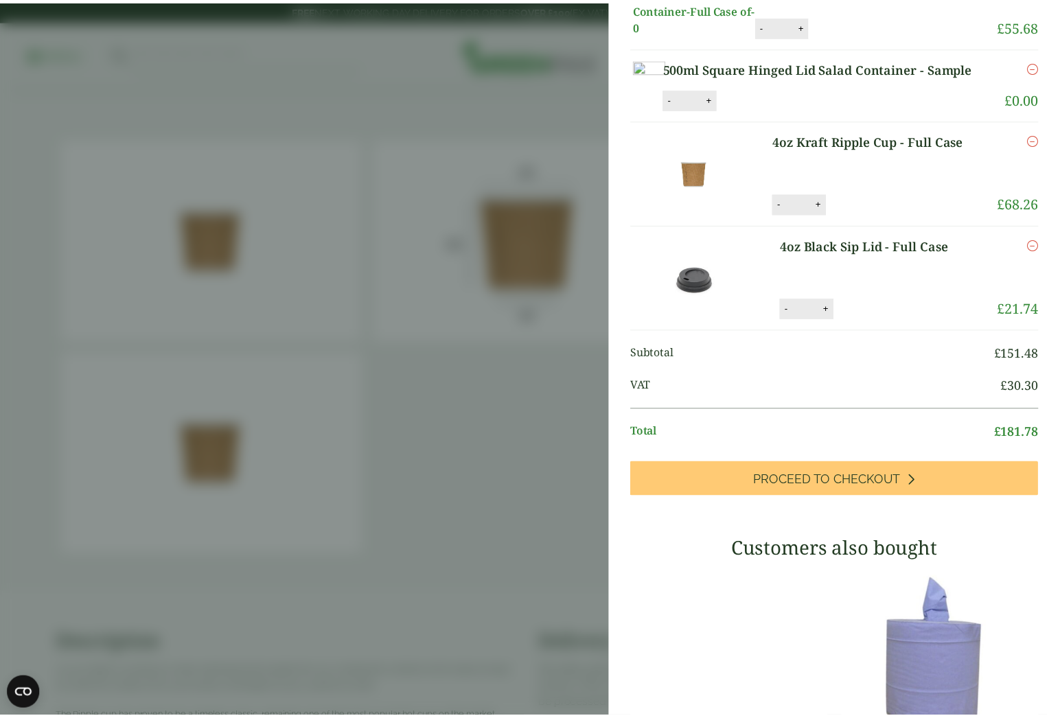
scroll to position [335, 0]
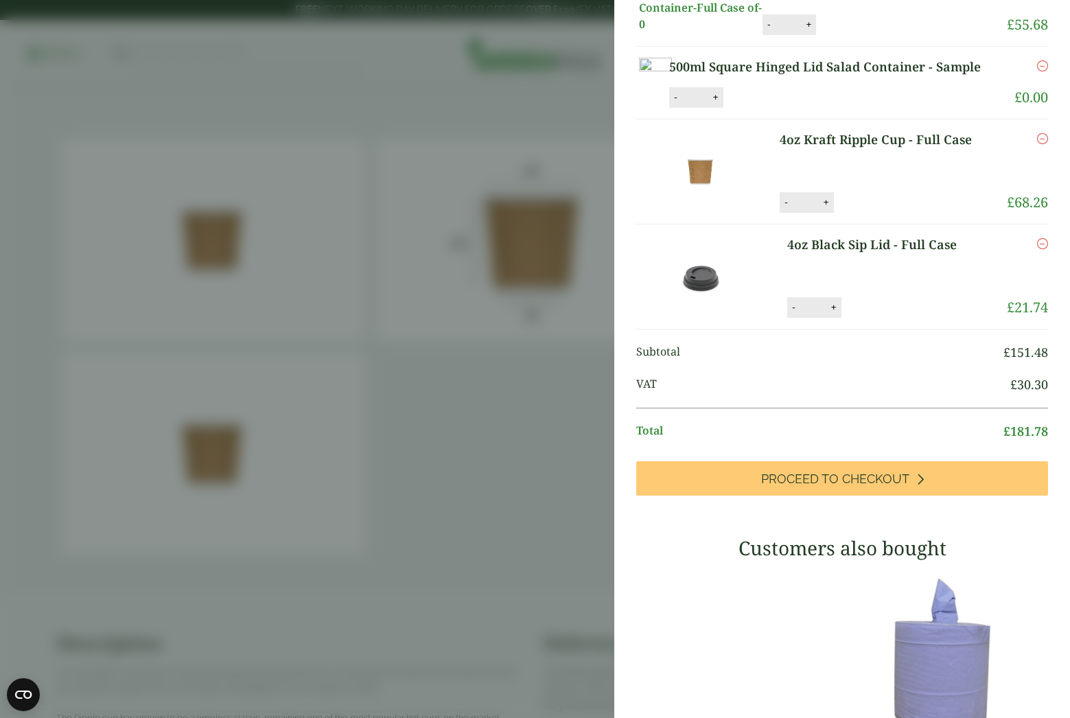
click at [524, 49] on aside "My Basket Screw In Socket Mop Head - Green Screw In Socket Mop Head - Green qua…" at bounding box center [535, 359] width 1070 height 718
